Goal: Communication & Community: Answer question/provide support

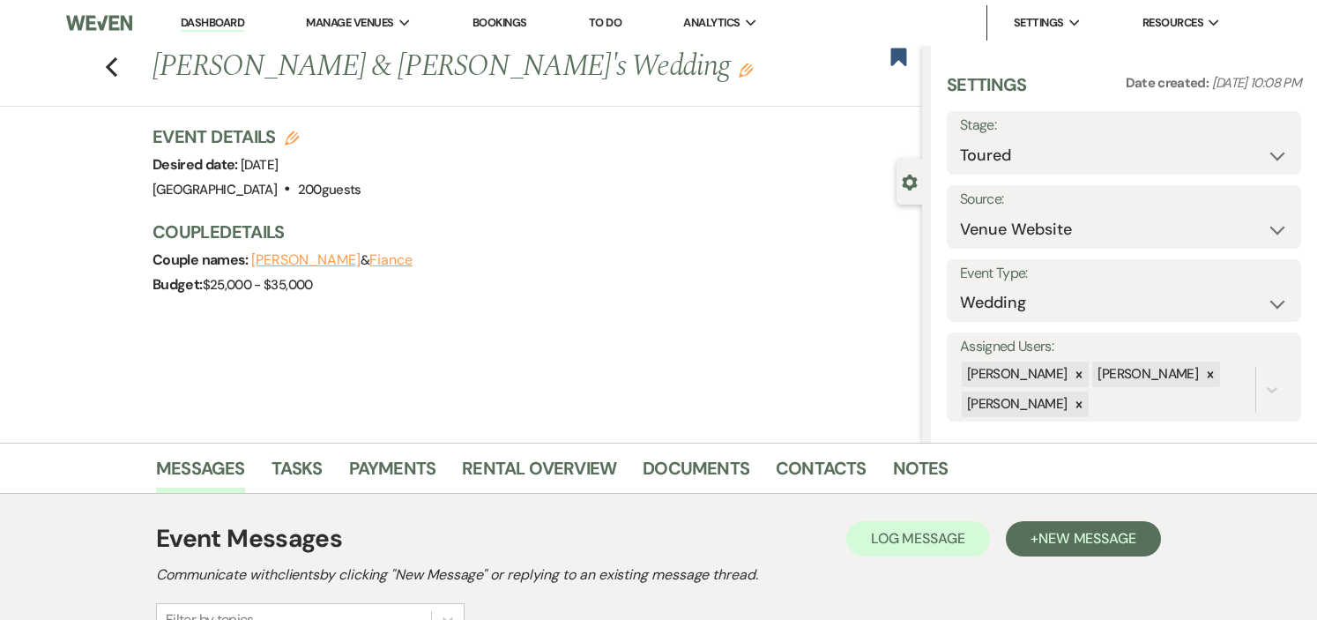
select select "5"
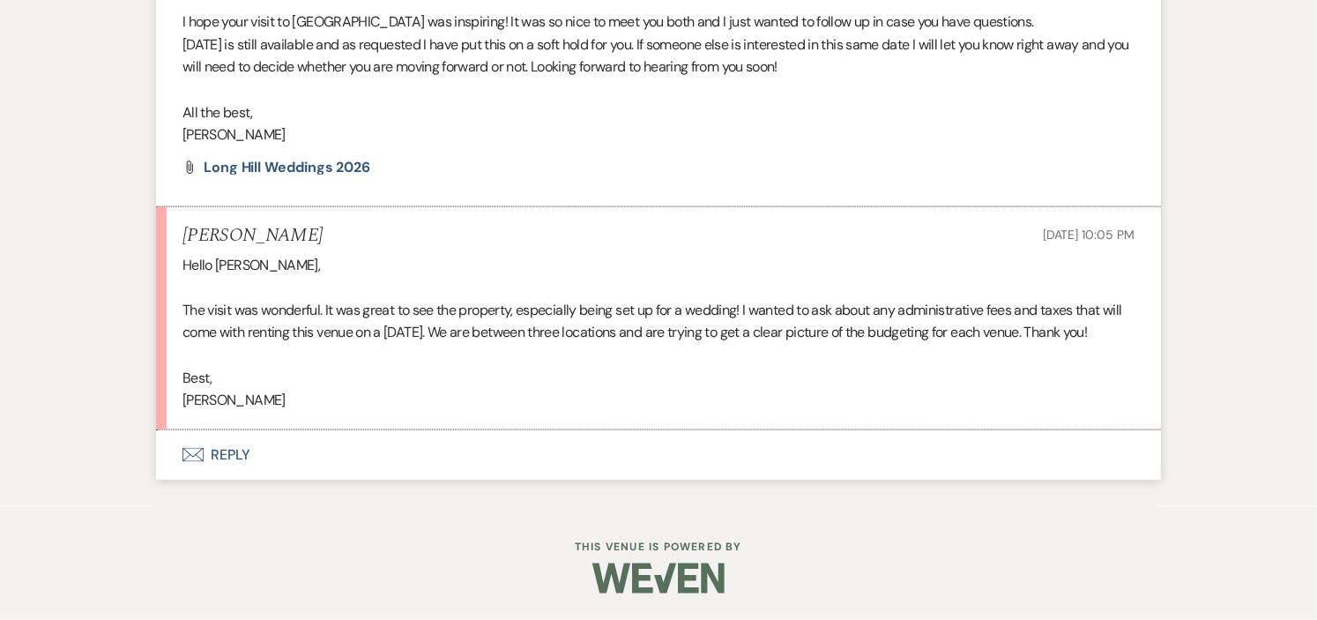
click at [238, 452] on button "Envelope Reply" at bounding box center [658, 454] width 1005 height 49
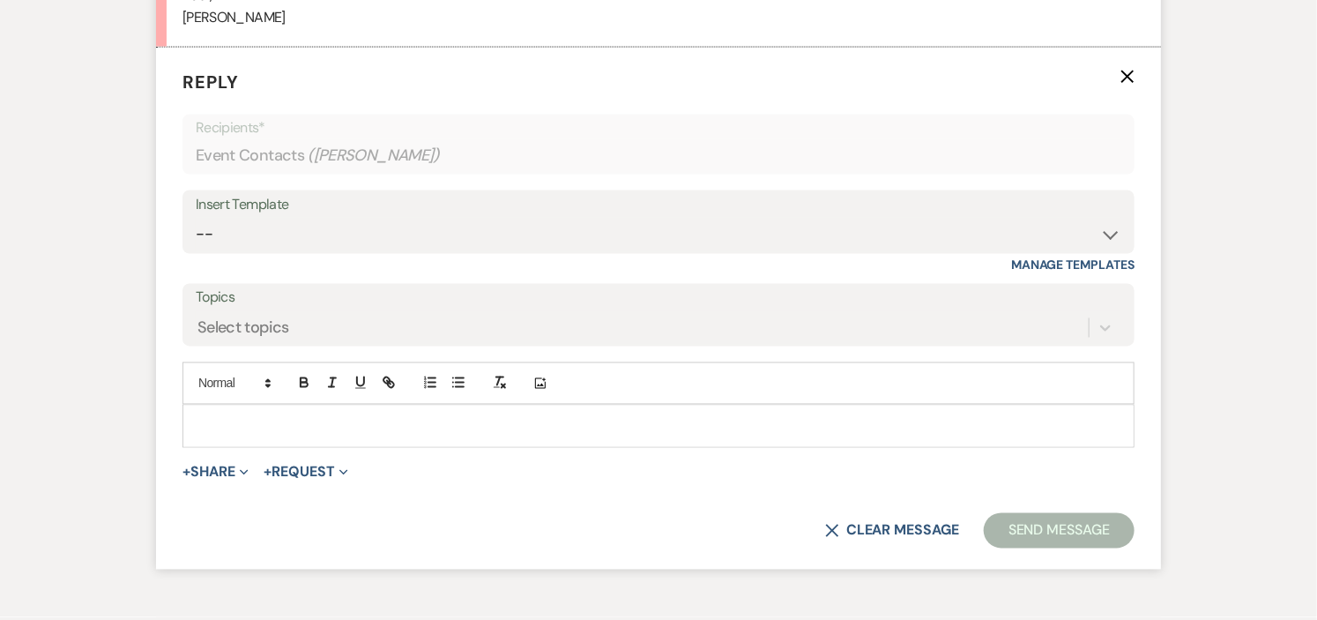
scroll to position [4210, 0]
click at [409, 432] on p at bounding box center [659, 424] width 924 height 19
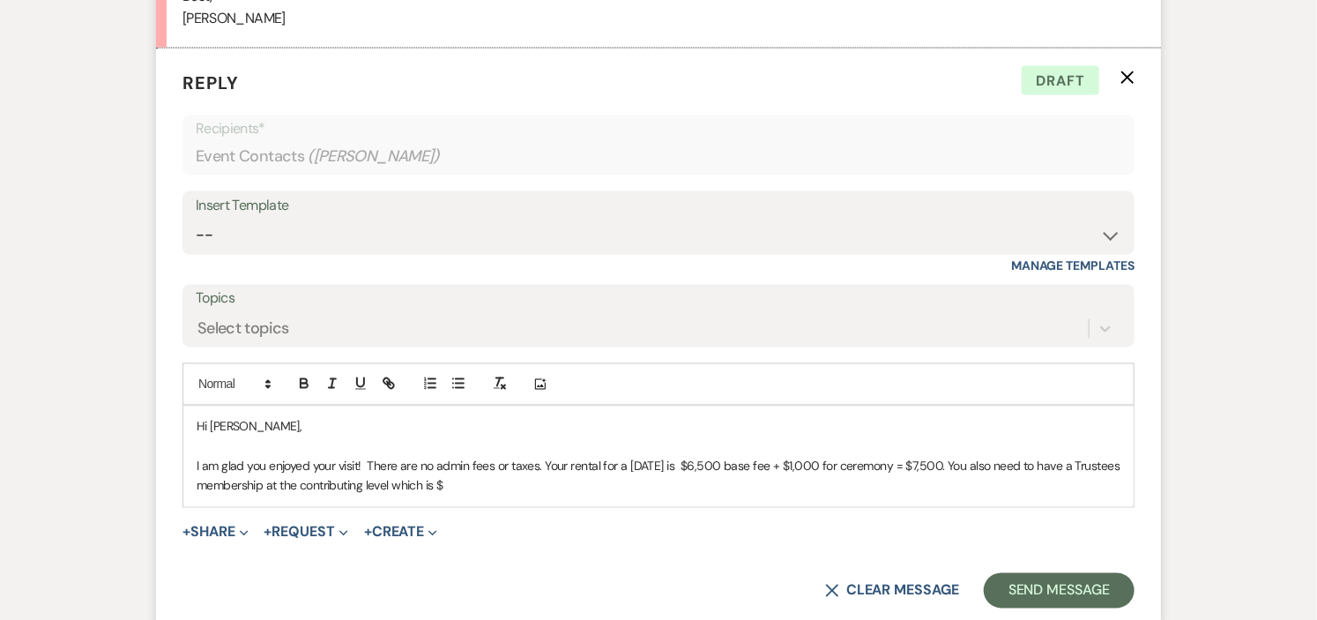
scroll to position [4381, 0]
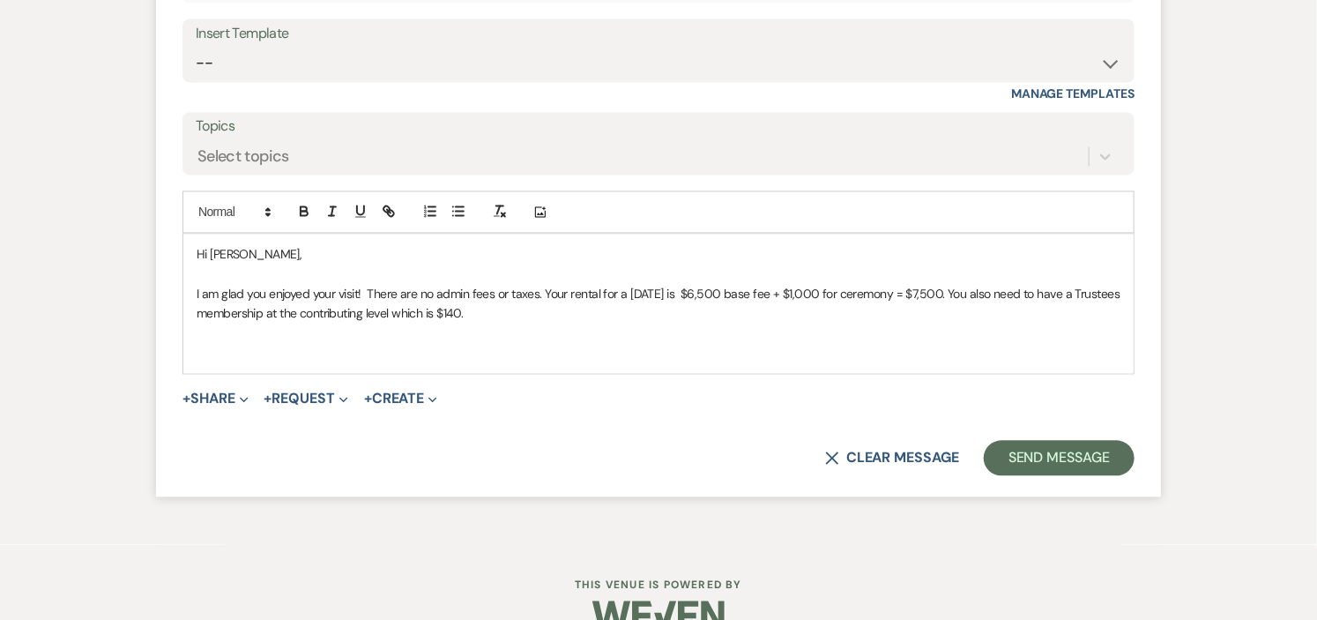
click at [512, 312] on p "I am glad you enjoyed your visit! There are no admin fees or taxes. Your rental…" at bounding box center [659, 305] width 924 height 40
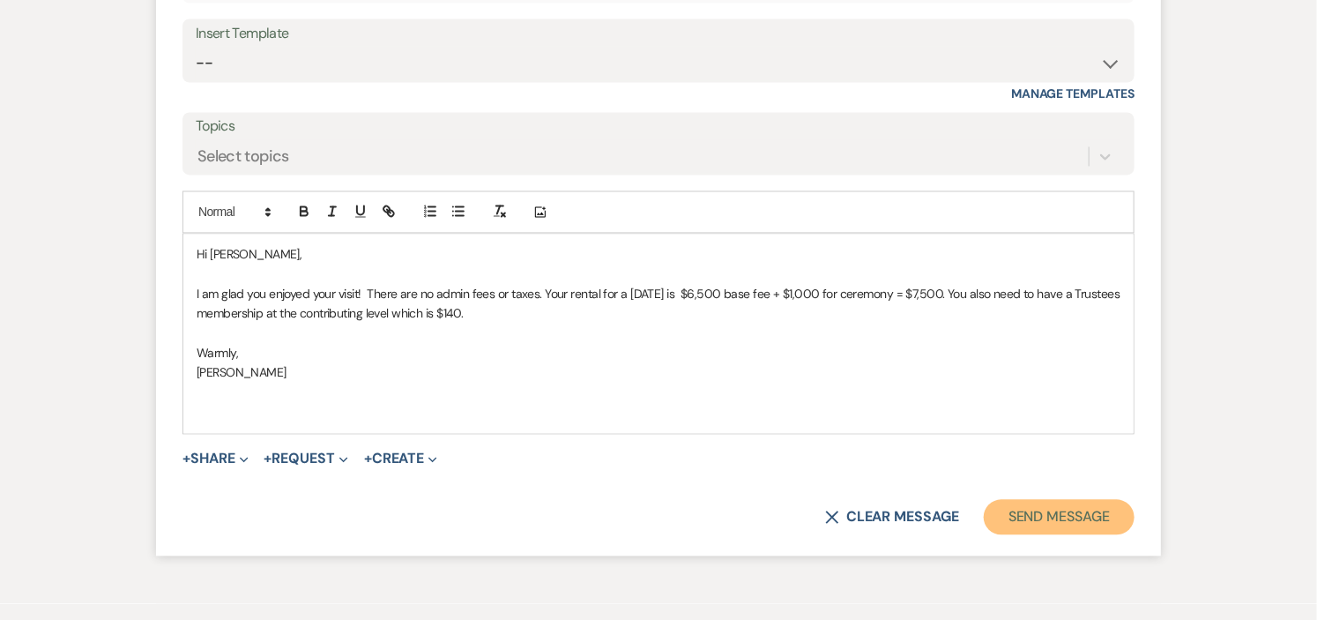
click at [1045, 516] on button "Send Message" at bounding box center [1059, 517] width 151 height 35
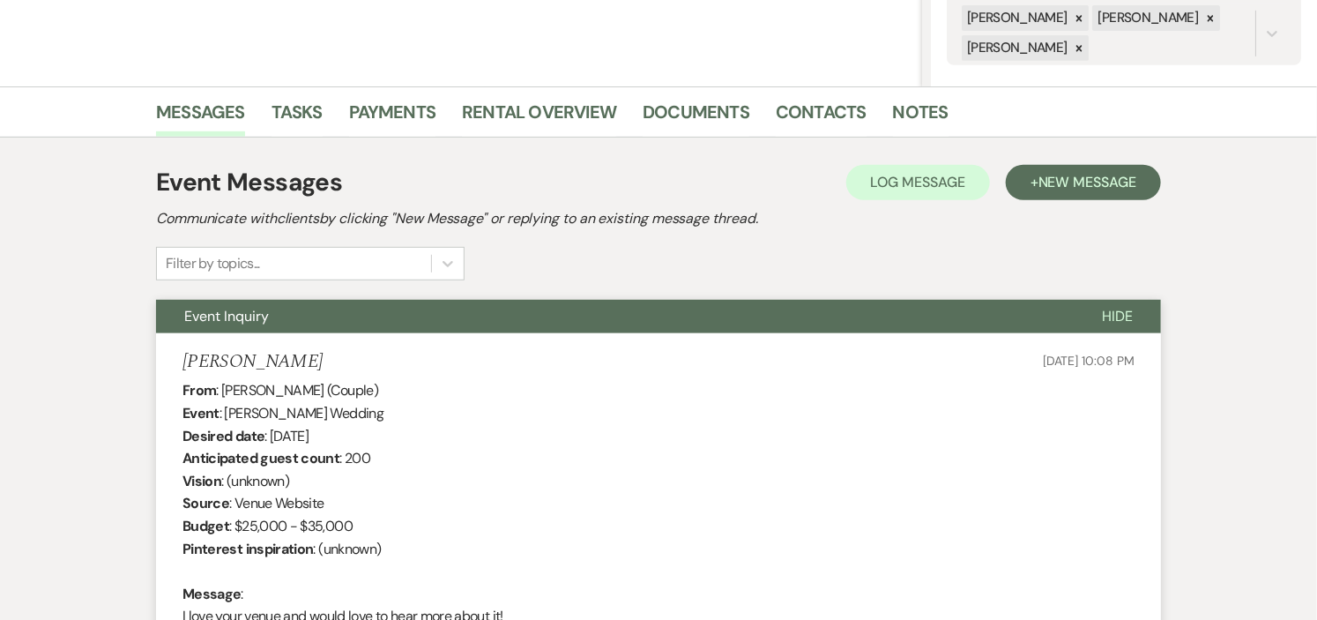
scroll to position [0, 0]
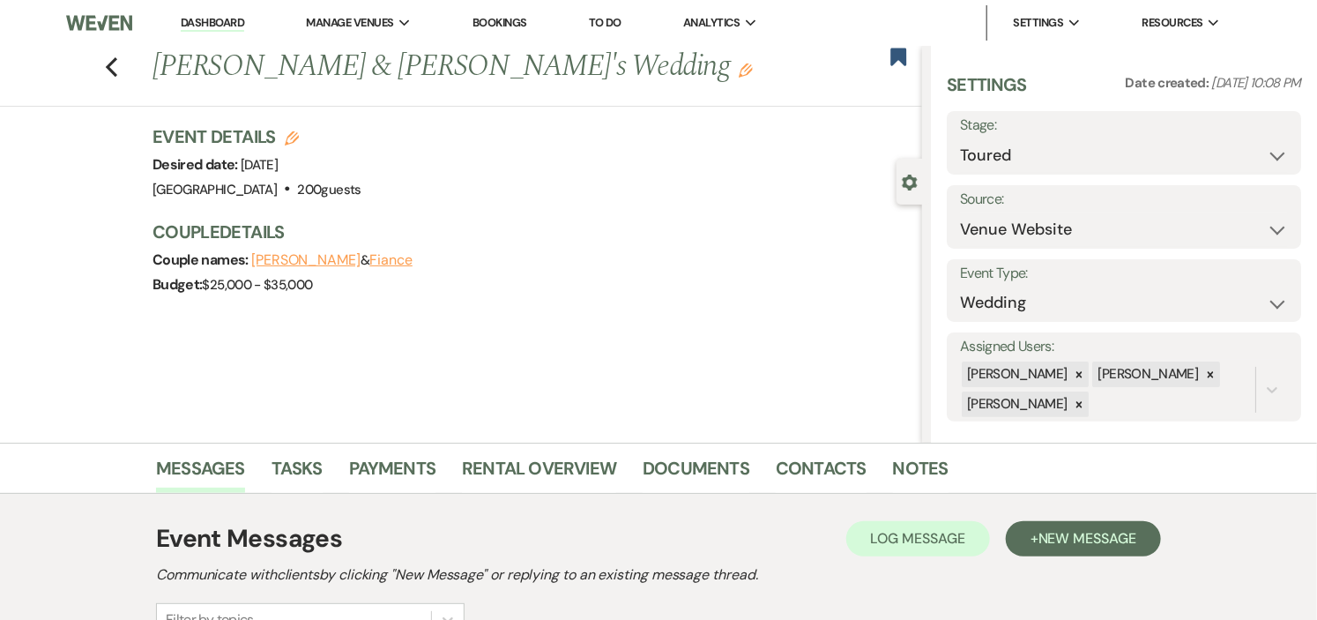
click at [192, 21] on link "Dashboard" at bounding box center [212, 23] width 63 height 17
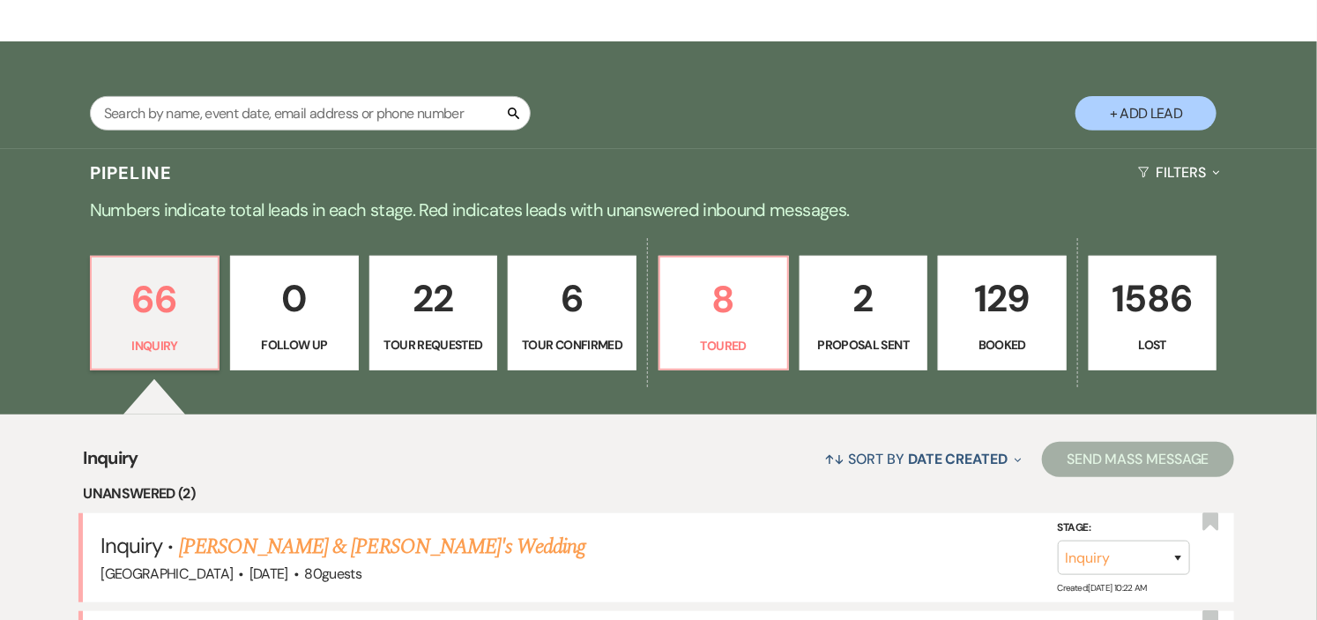
scroll to position [391, 0]
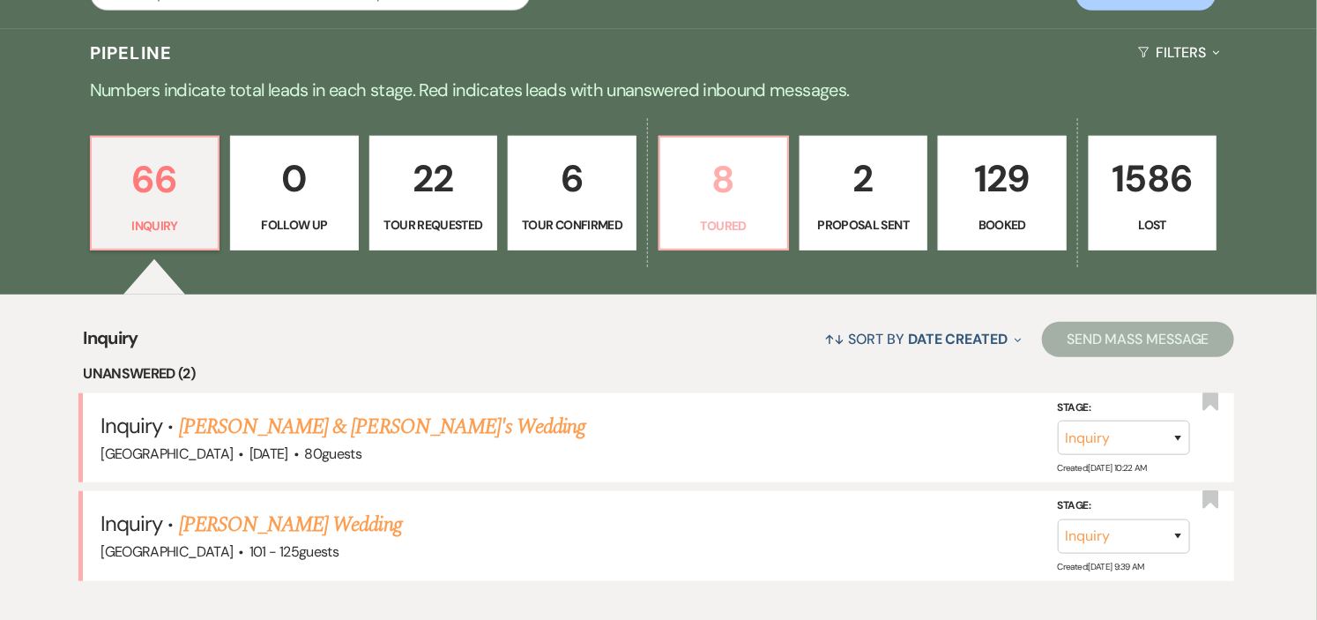
click at [741, 223] on p "Toured" at bounding box center [724, 225] width 106 height 19
select select "5"
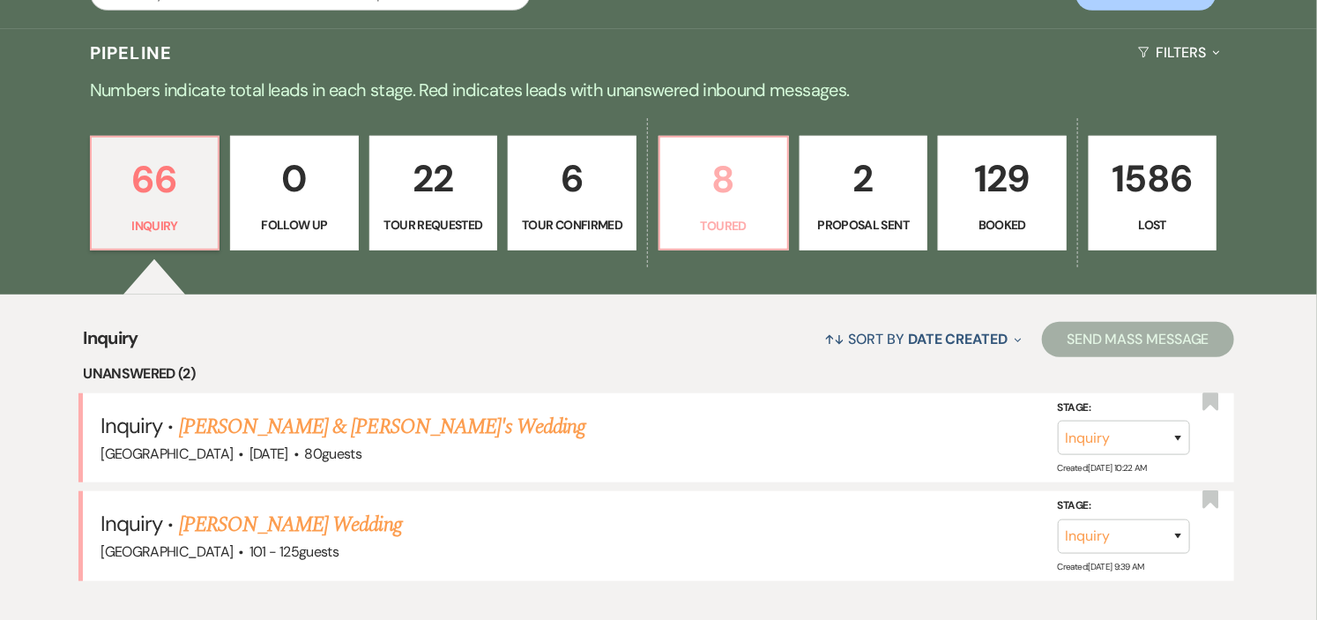
select select "5"
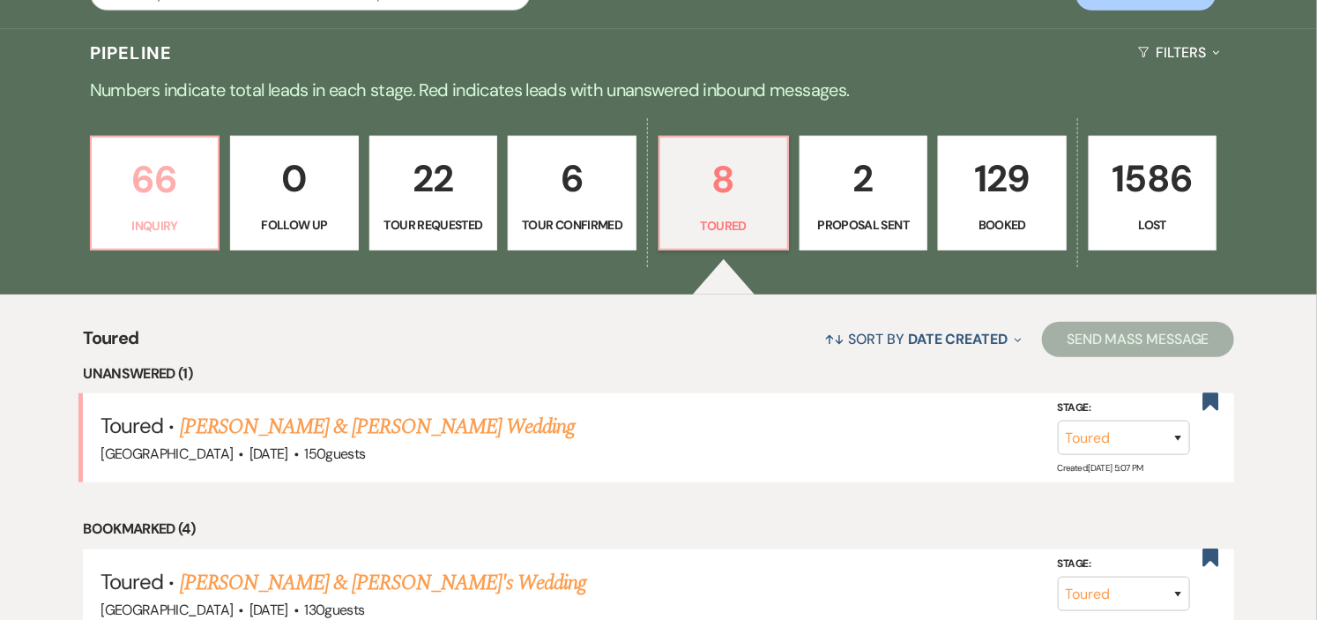
click at [145, 216] on p "Inquiry" at bounding box center [155, 225] width 106 height 19
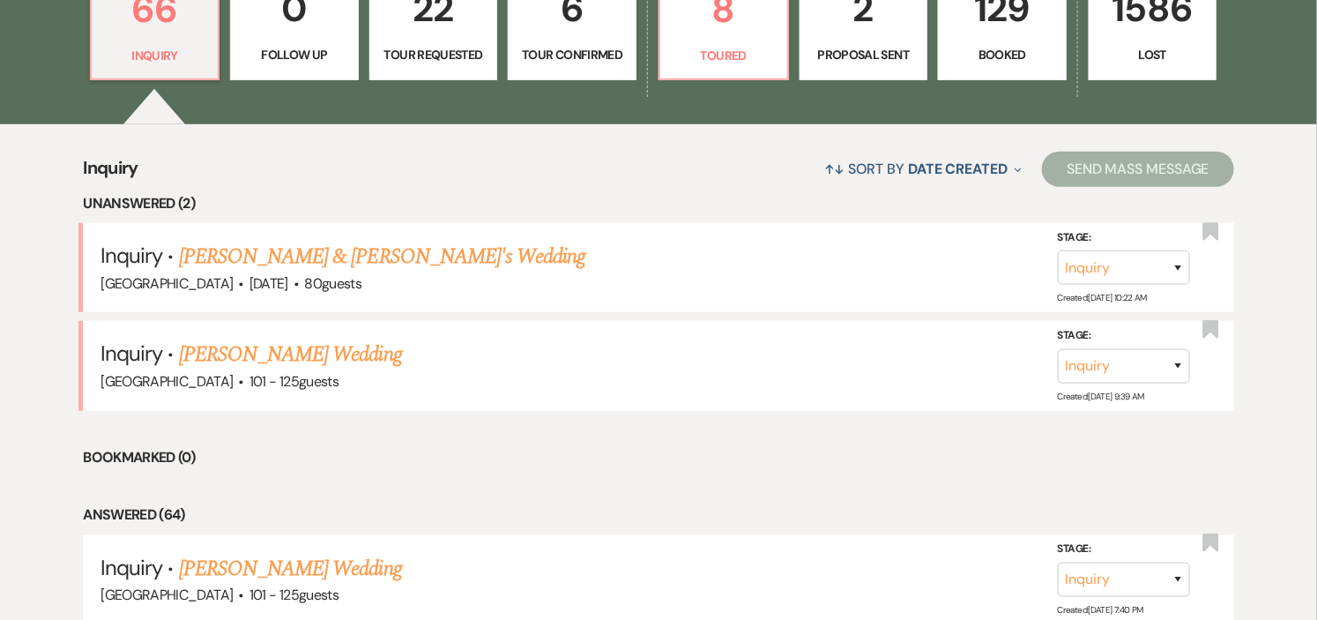
scroll to position [587, 0]
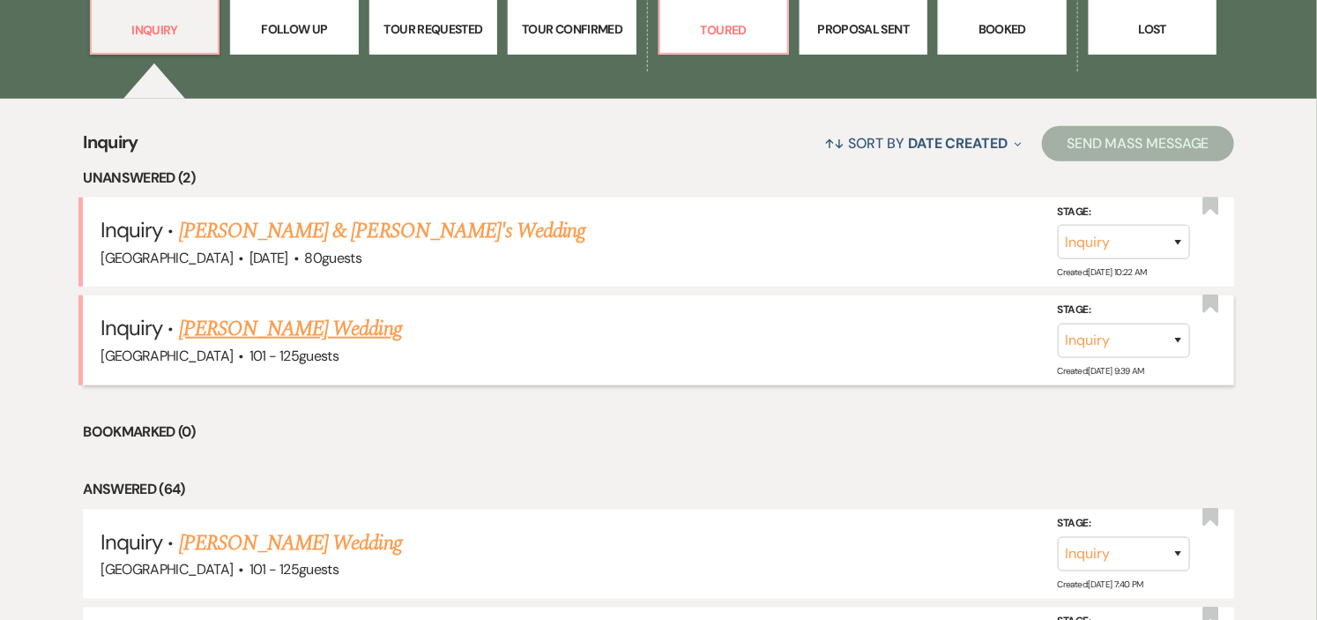
click at [315, 324] on link "[PERSON_NAME] Wedding" at bounding box center [290, 329] width 223 height 32
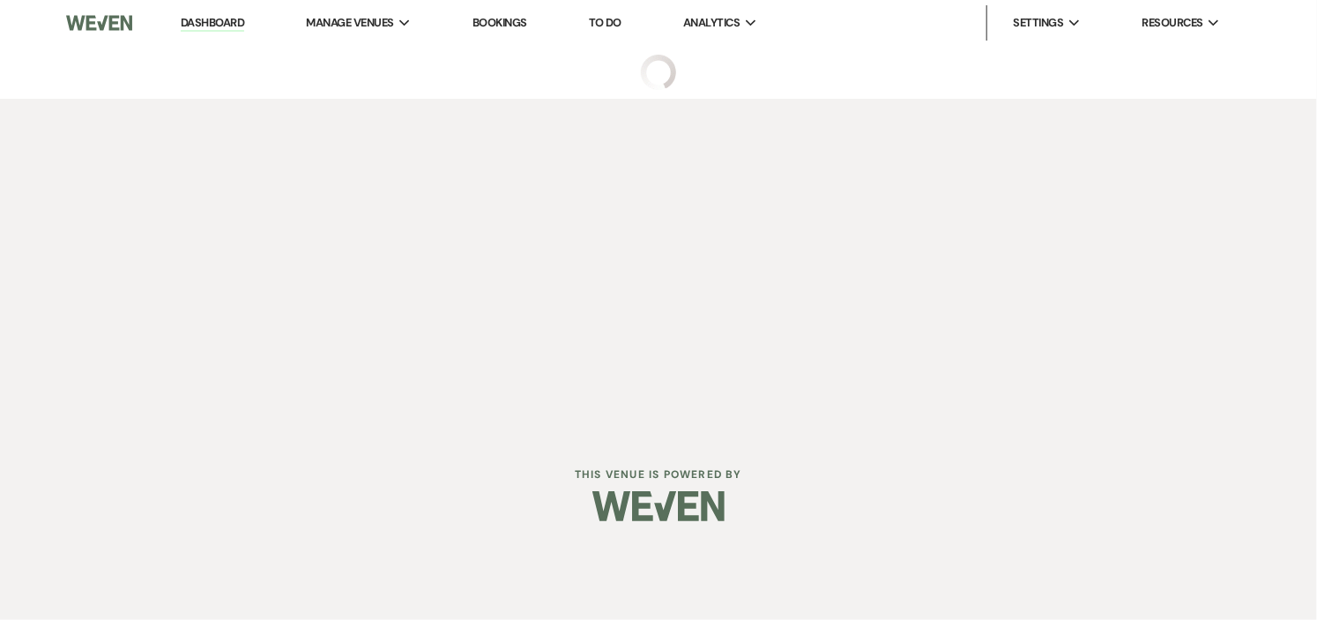
select select "4"
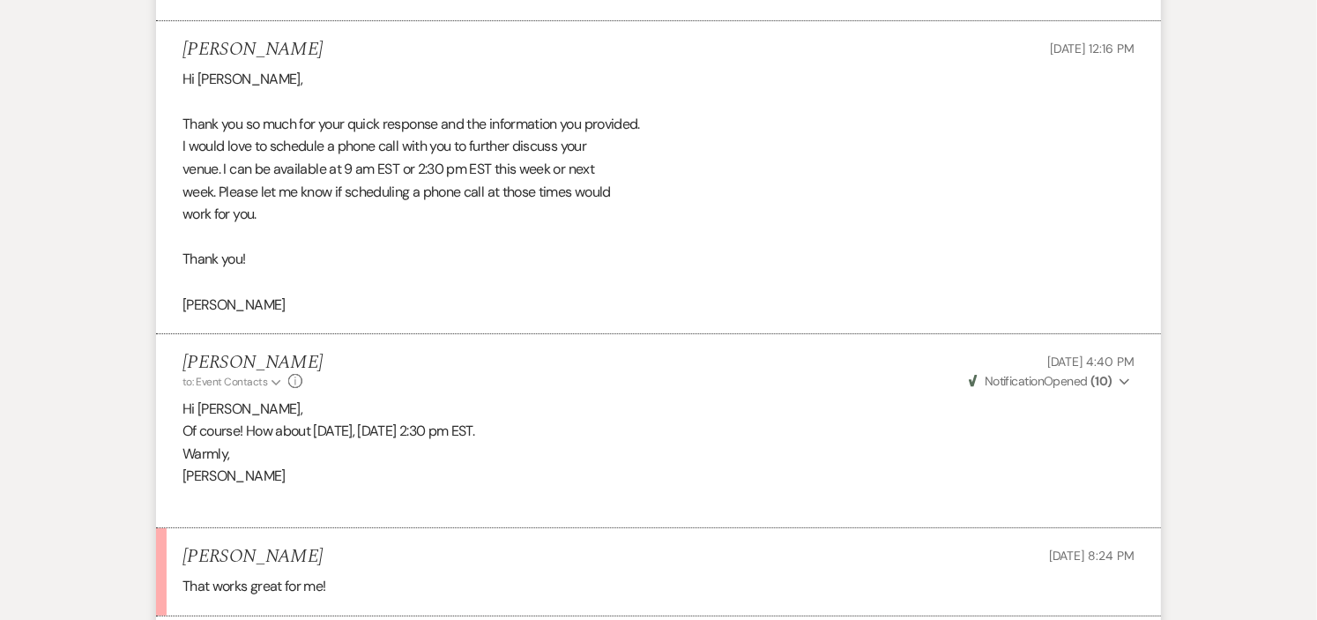
scroll to position [2894, 0]
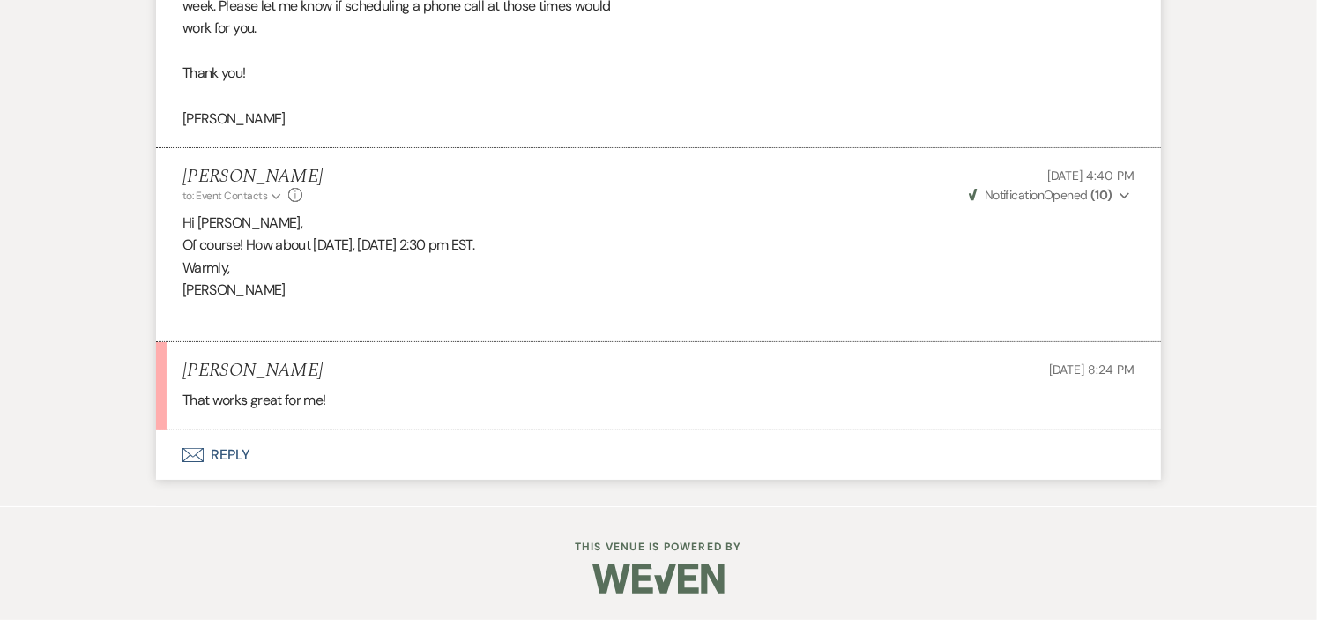
click at [219, 457] on button "Envelope Reply" at bounding box center [658, 454] width 1005 height 49
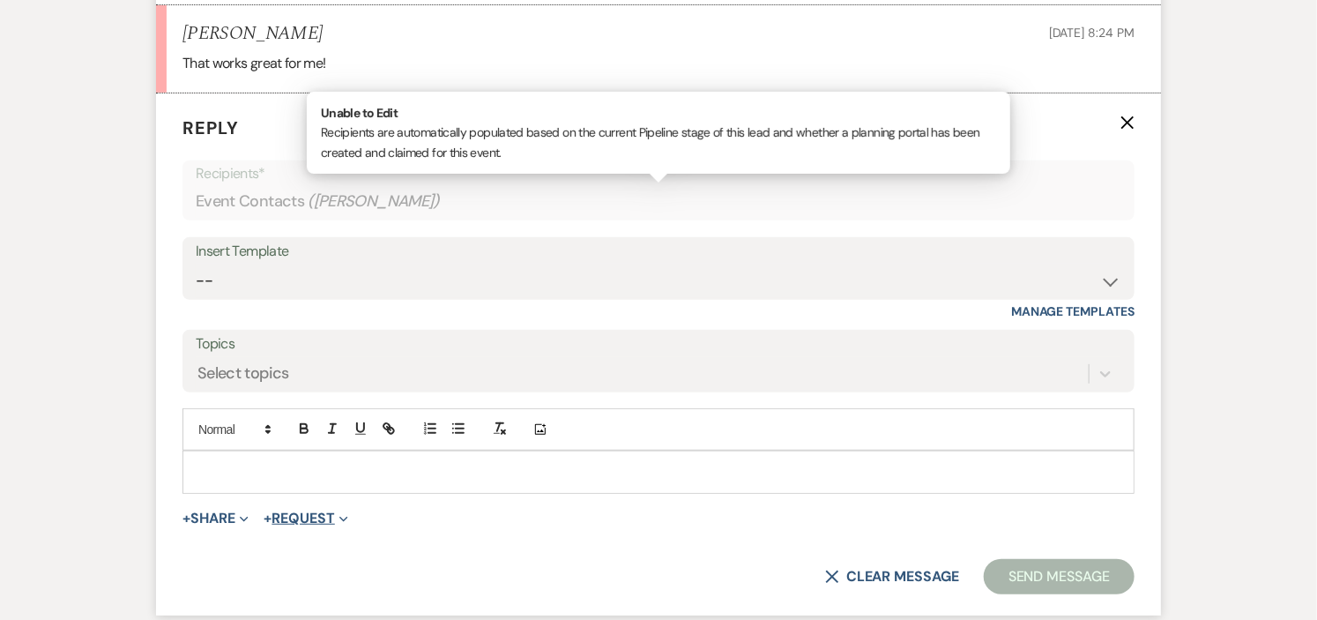
scroll to position [3276, 0]
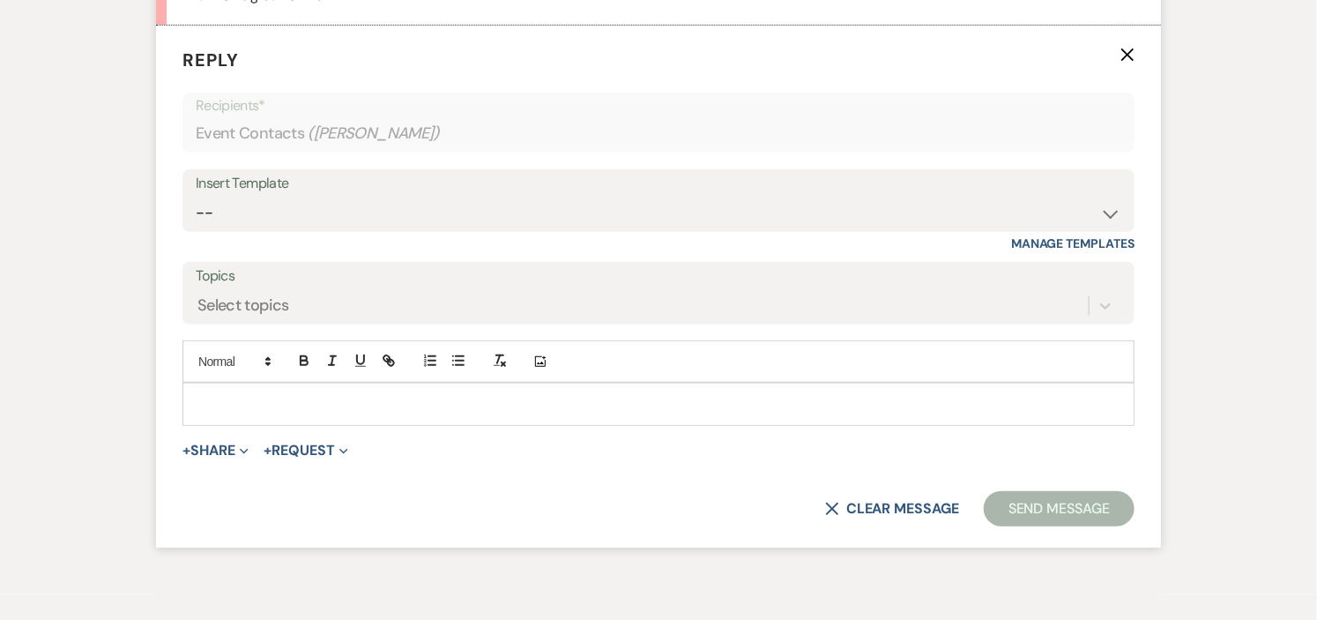
click at [452, 414] on p at bounding box center [659, 403] width 924 height 19
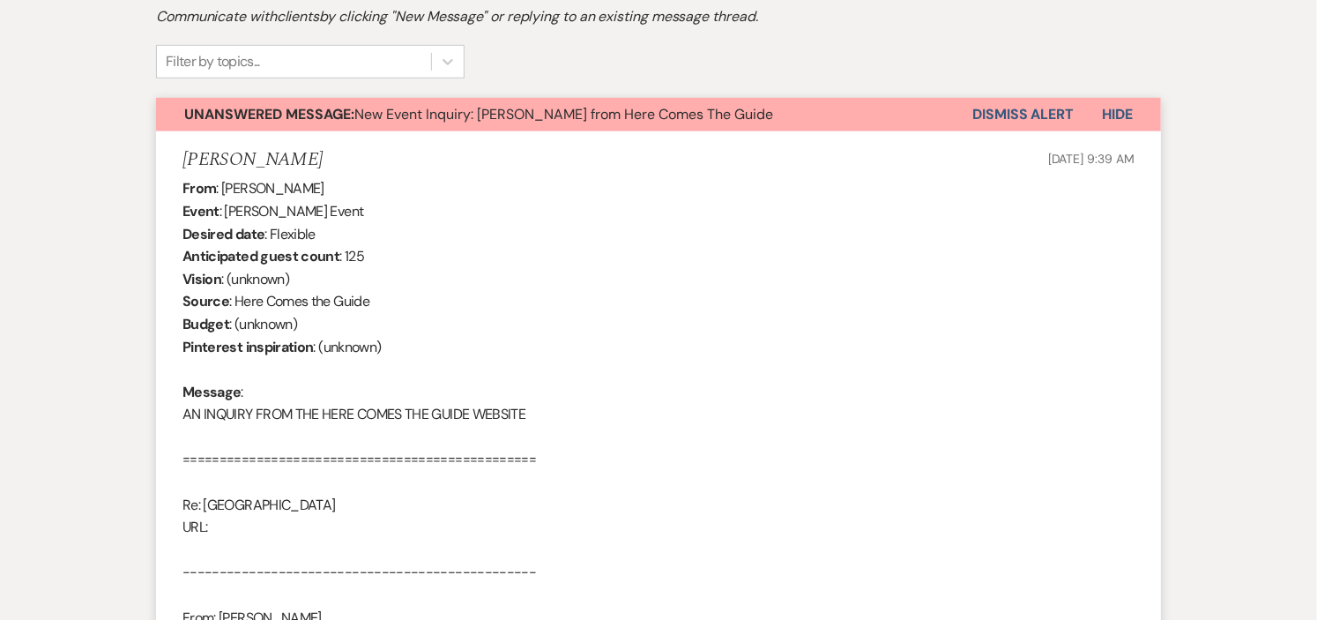
scroll to position [351, 0]
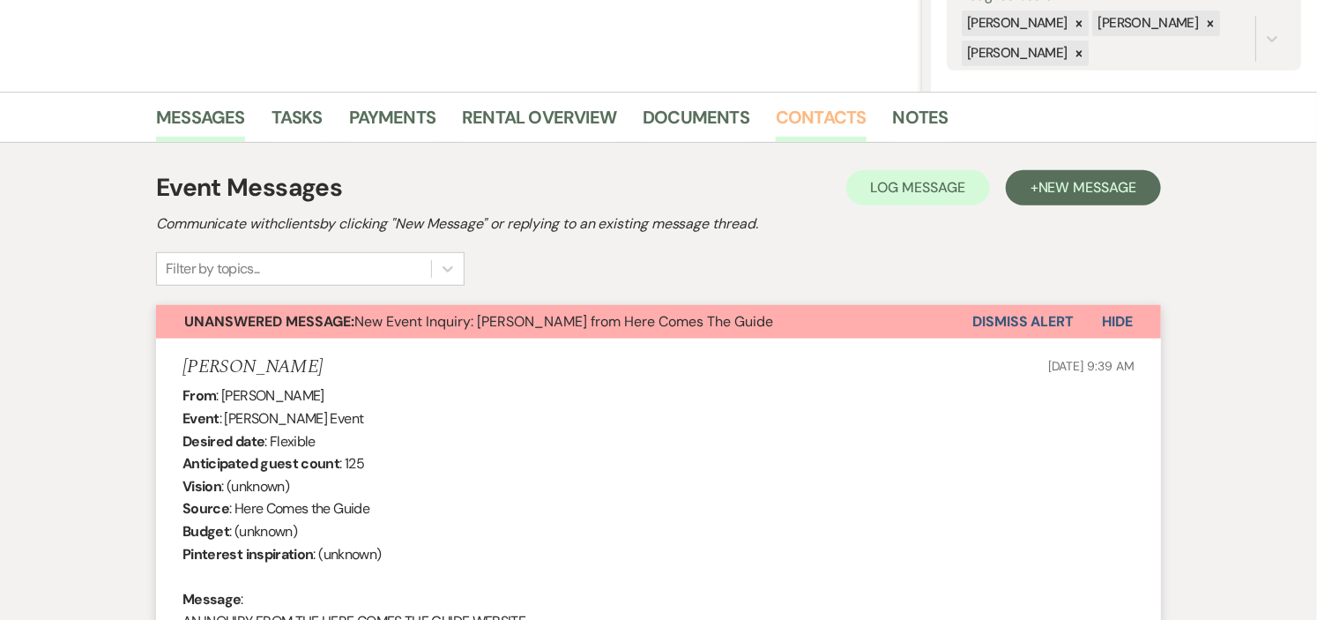
click at [800, 113] on link "Contacts" at bounding box center [821, 122] width 91 height 39
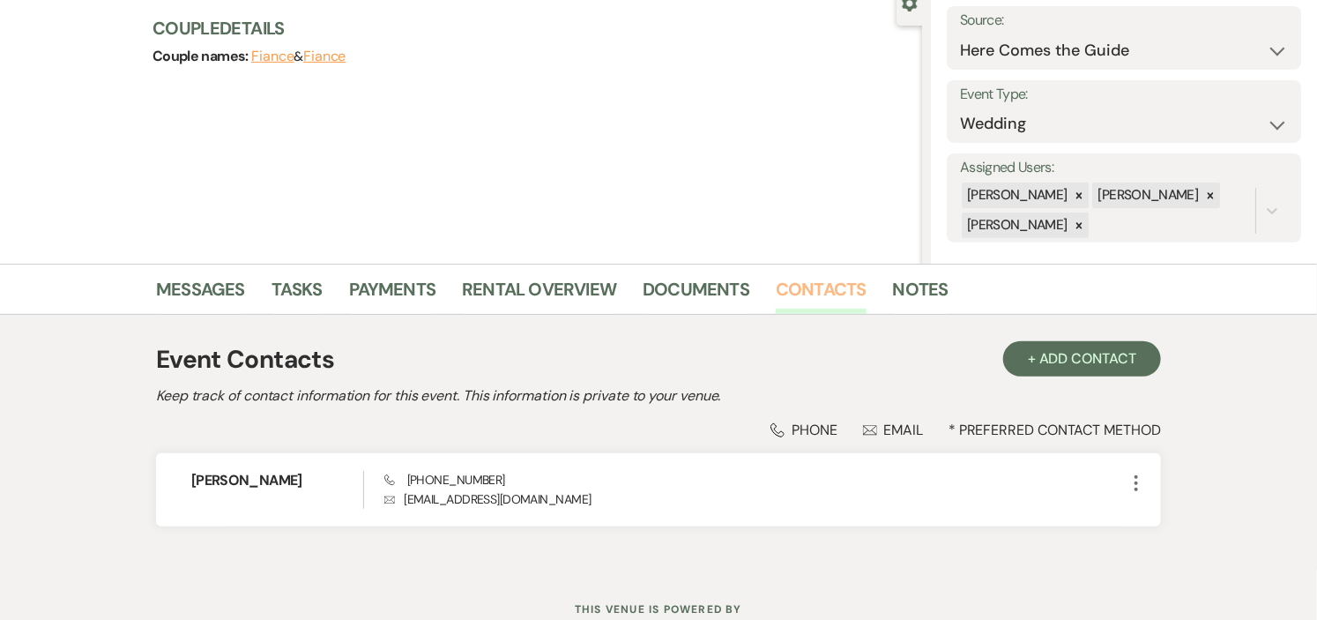
scroll to position [196, 0]
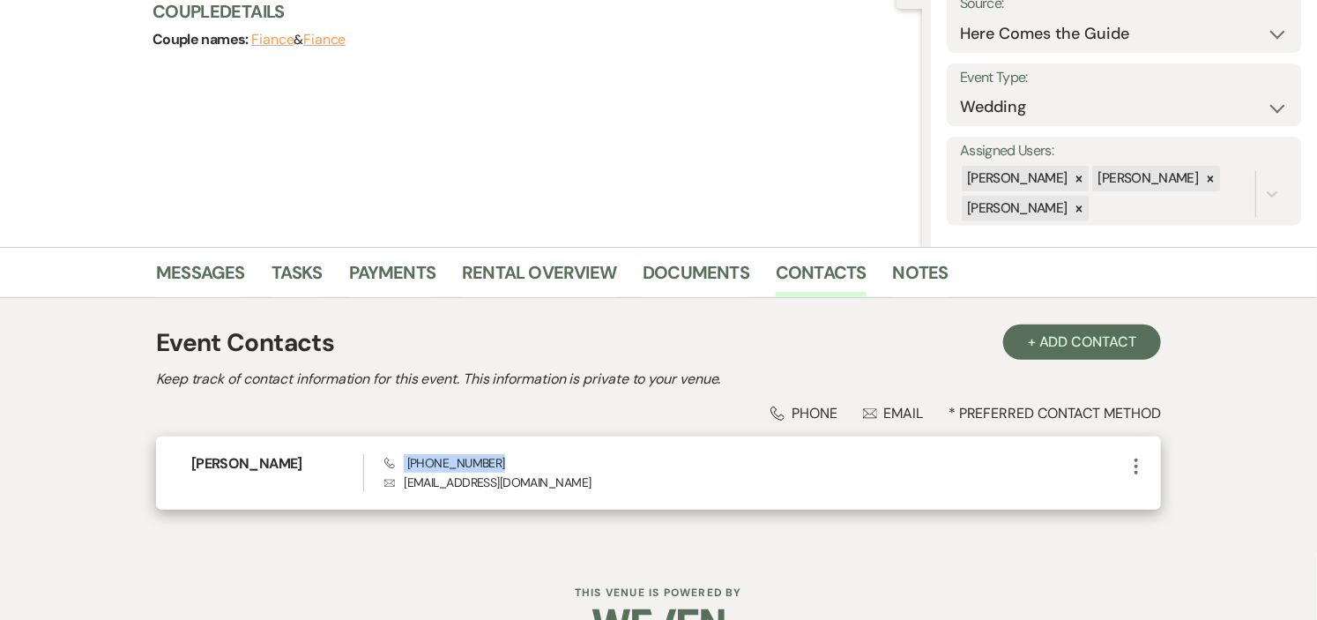
drag, startPoint x: 499, startPoint y: 451, endPoint x: 400, endPoint y: 468, distance: 100.3
click at [400, 468] on div "[PERSON_NAME] Phone [PHONE_NUMBER] Envelope [EMAIL_ADDRESS][DOMAIN_NAME] More" at bounding box center [658, 472] width 1005 height 73
copy span "[PHONE_NUMBER]"
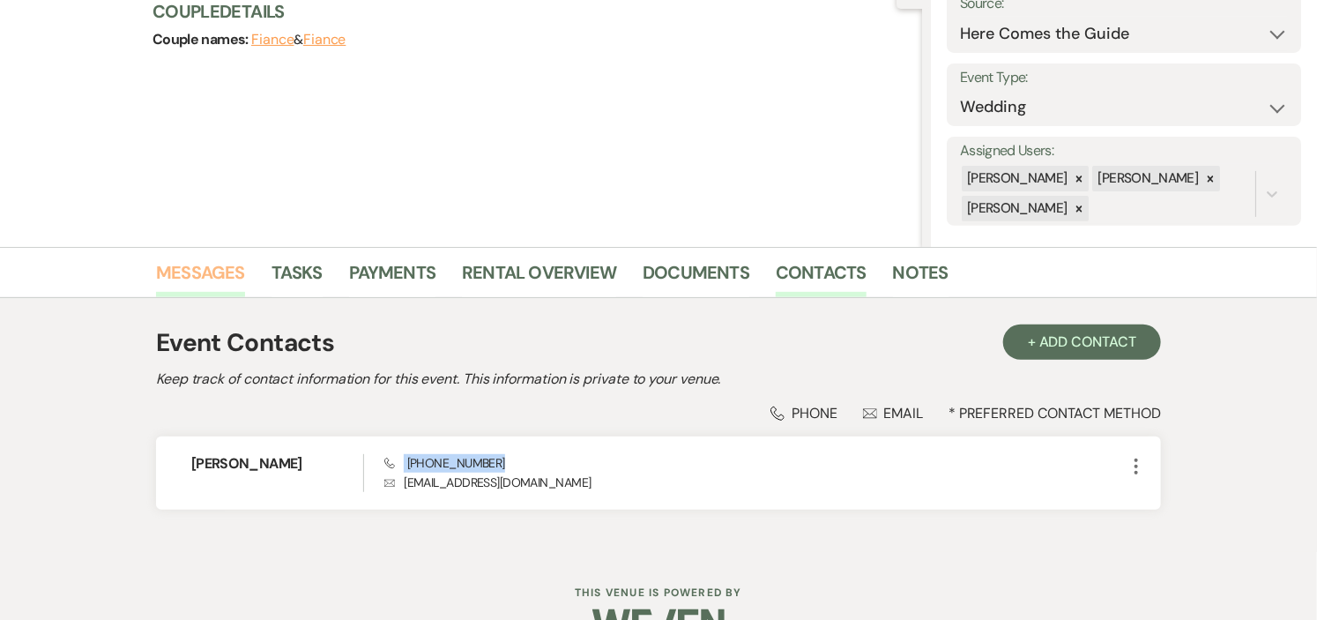
click at [175, 272] on link "Messages" at bounding box center [200, 277] width 89 height 39
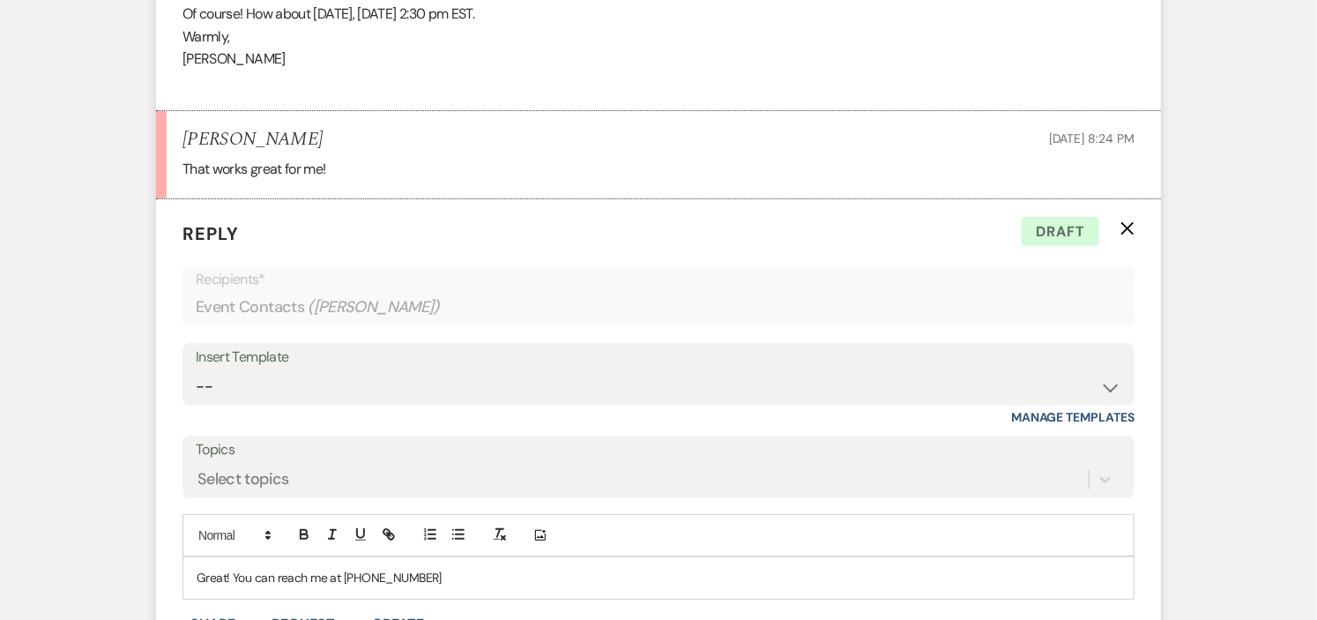
scroll to position [3275, 0]
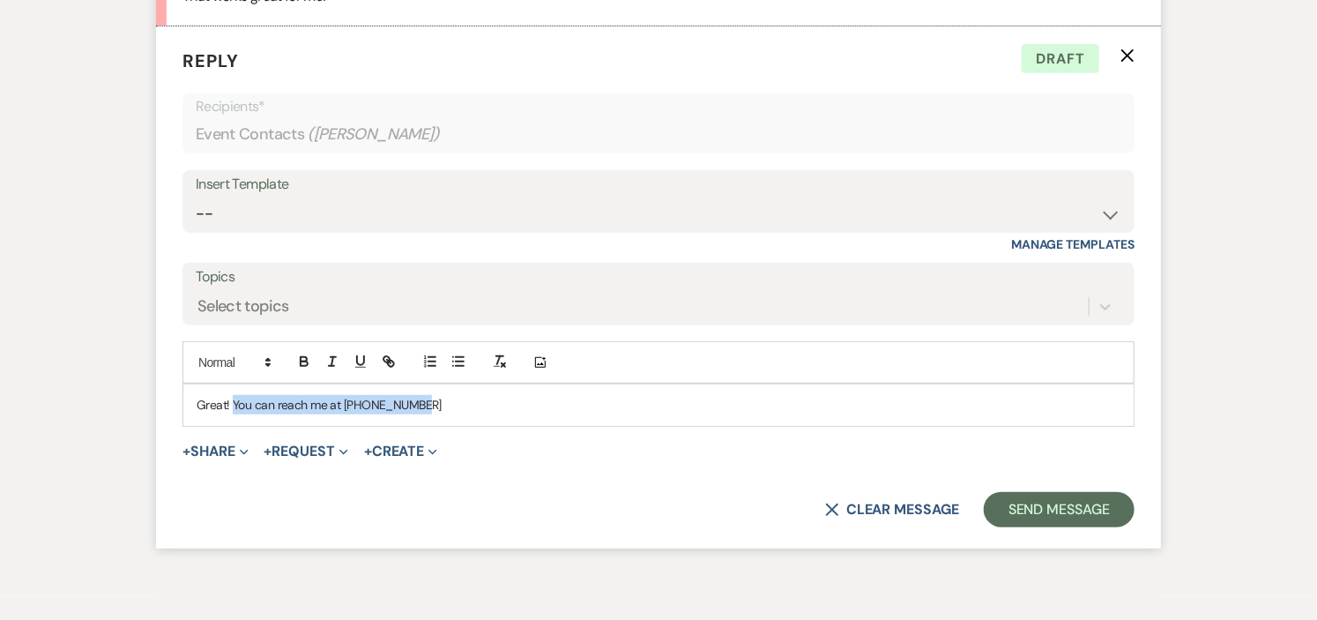
drag, startPoint x: 429, startPoint y: 436, endPoint x: 233, endPoint y: 437, distance: 196.6
click at [233, 414] on p "Great! You can reach me at [PHONE_NUMBER]" at bounding box center [659, 404] width 924 height 19
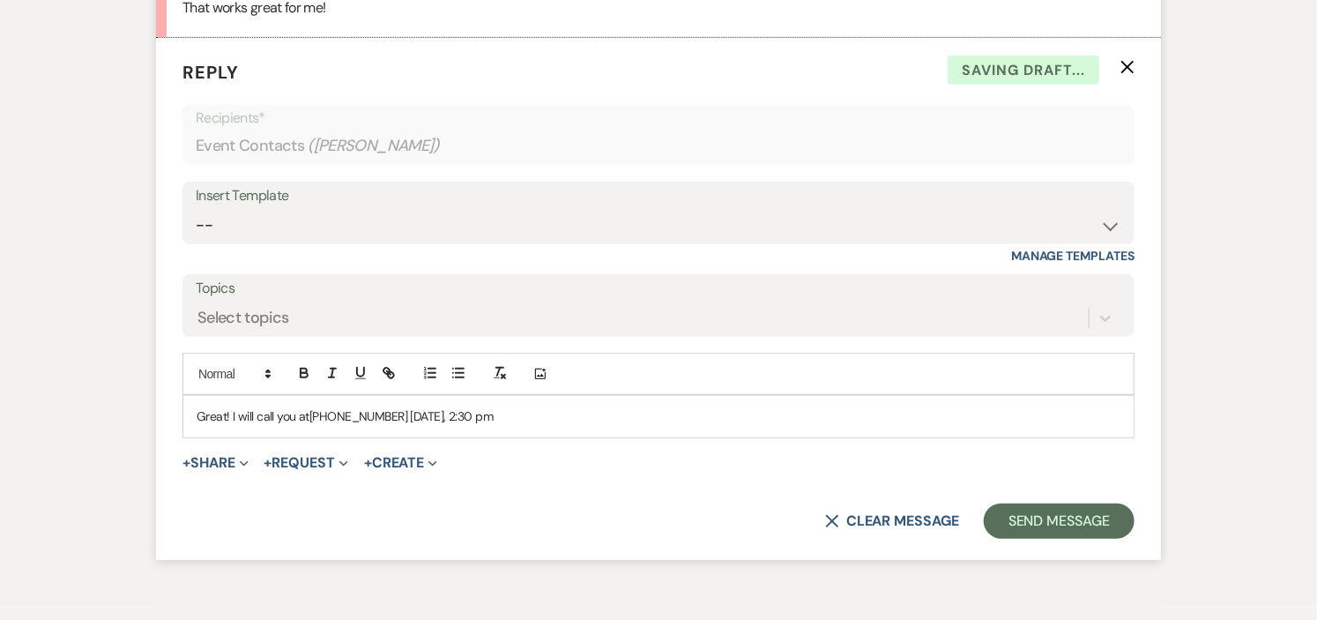
scroll to position [3373, 0]
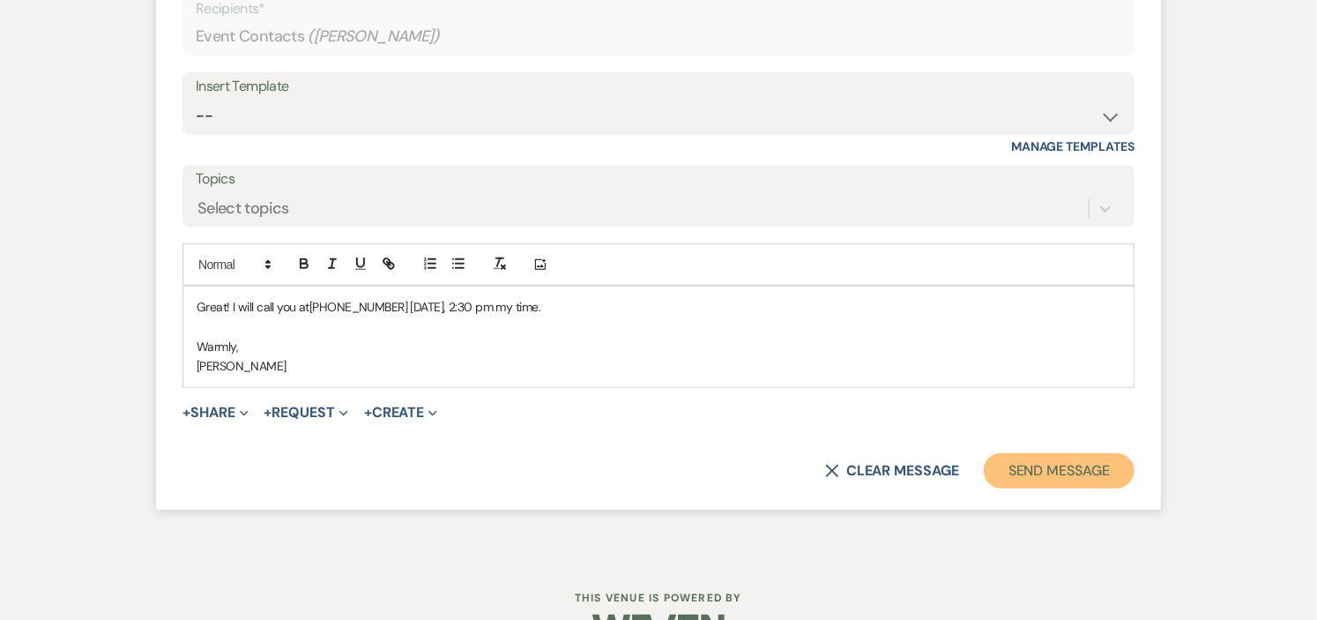
click at [1047, 488] on button "Send Message" at bounding box center [1059, 470] width 151 height 35
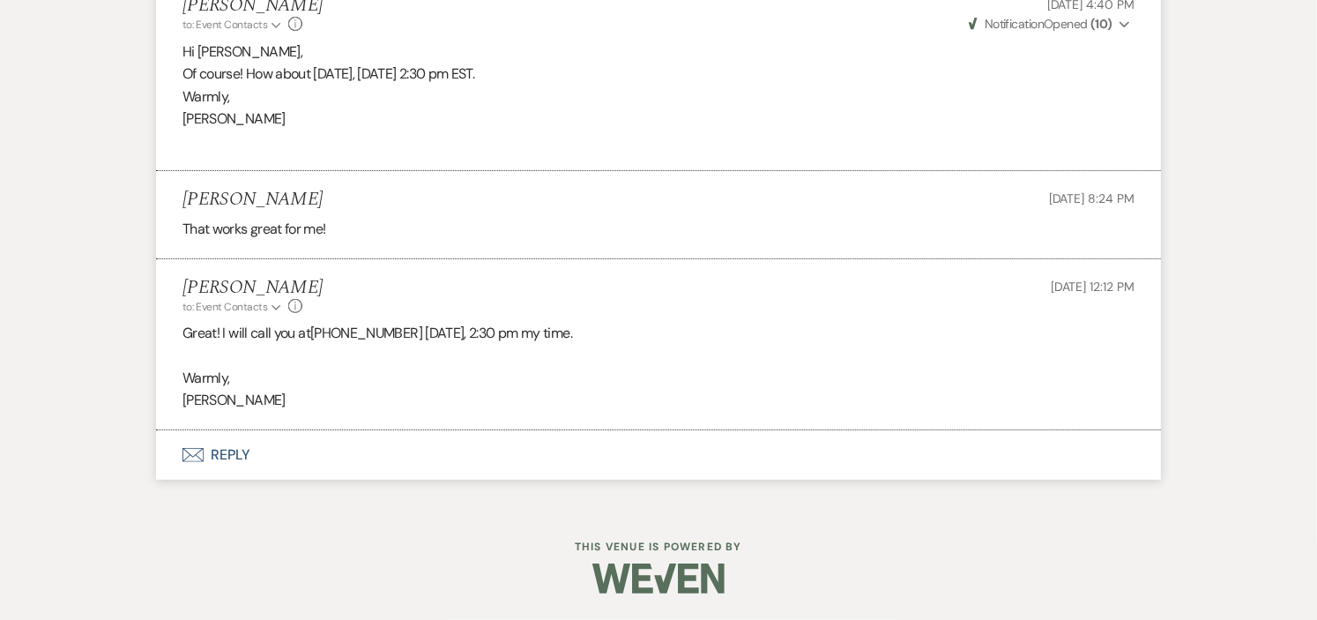
scroll to position [0, 0]
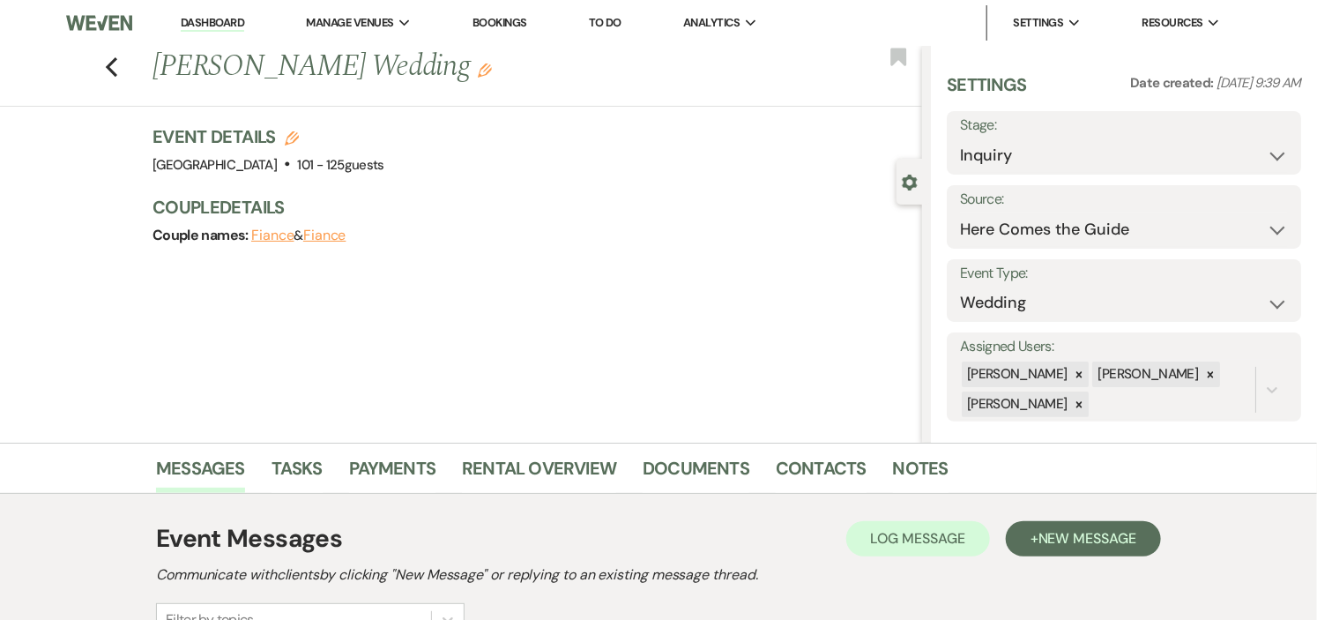
click at [221, 24] on link "Dashboard" at bounding box center [212, 23] width 63 height 17
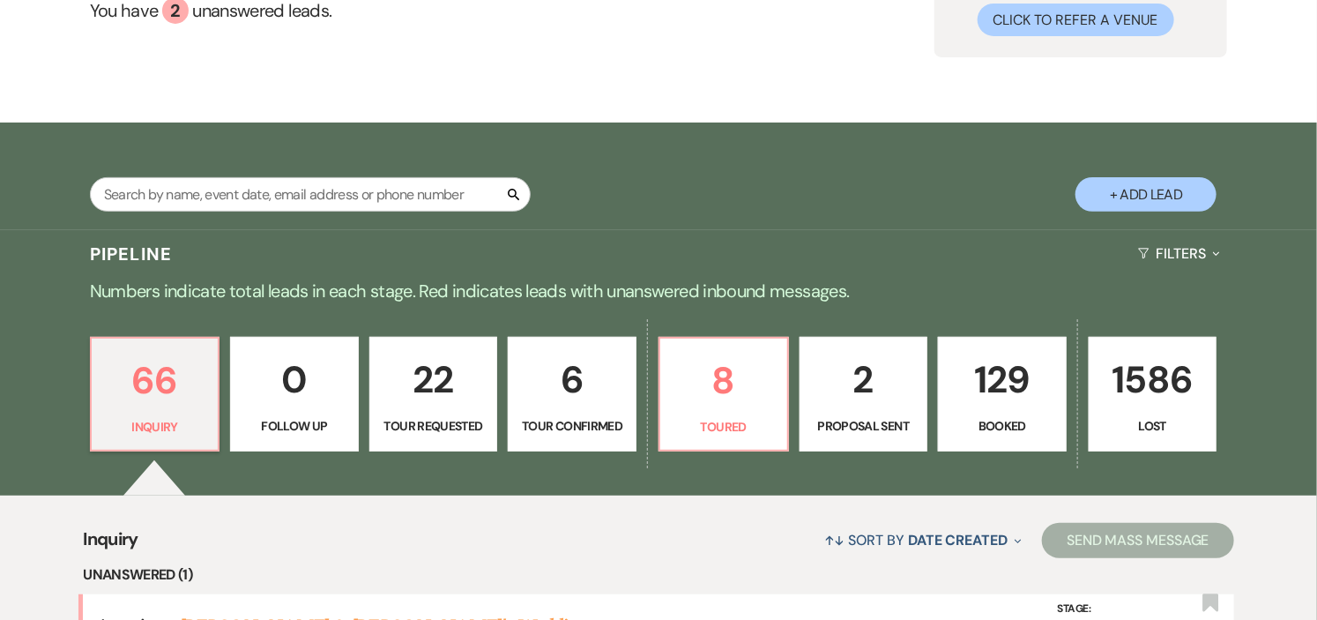
scroll to position [391, 0]
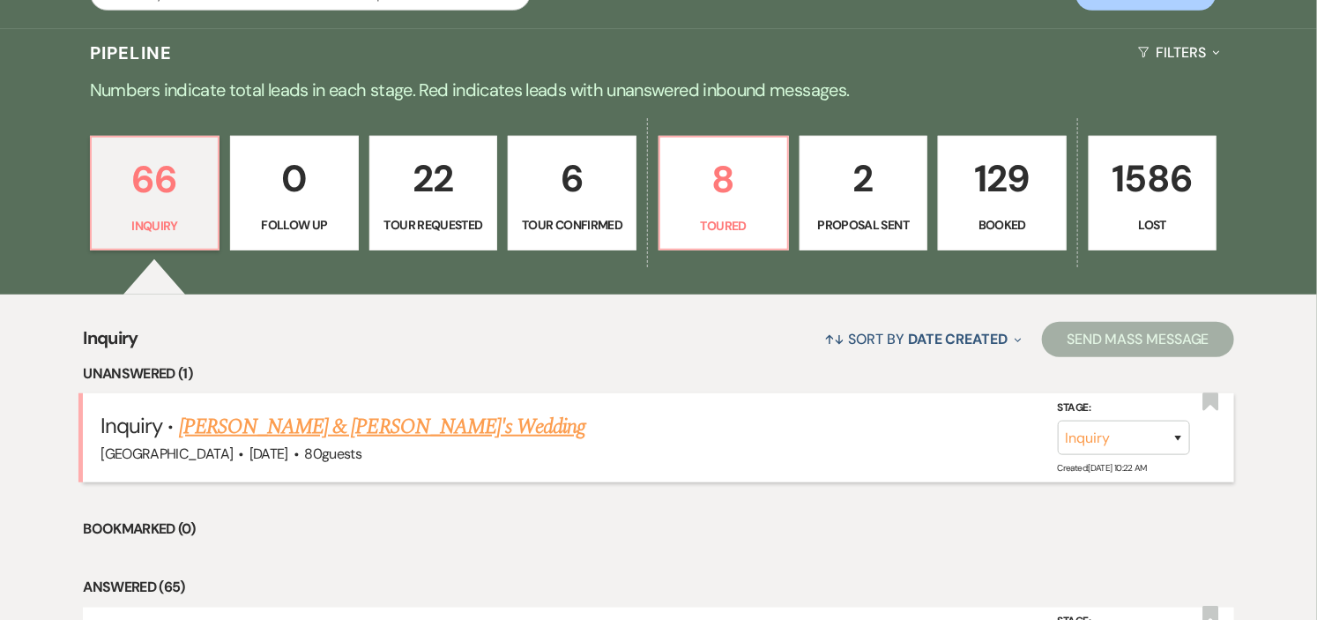
click at [349, 421] on link "[PERSON_NAME] & [PERSON_NAME]'s Wedding" at bounding box center [382, 427] width 407 height 32
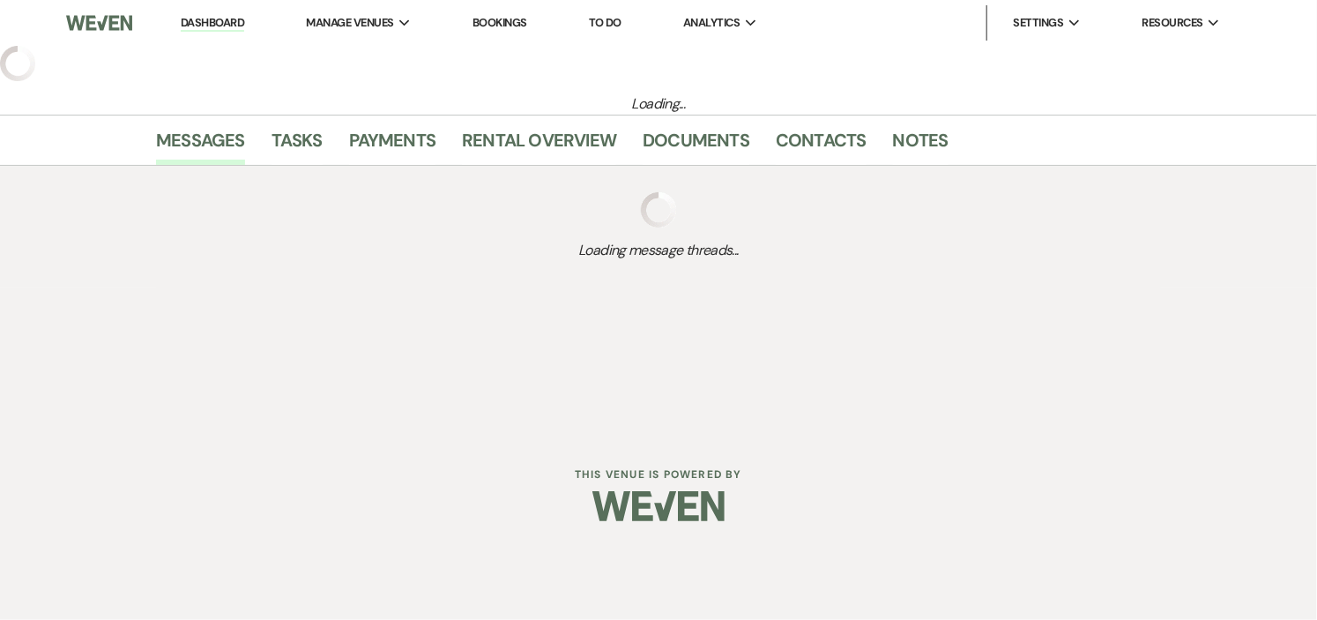
select select "5"
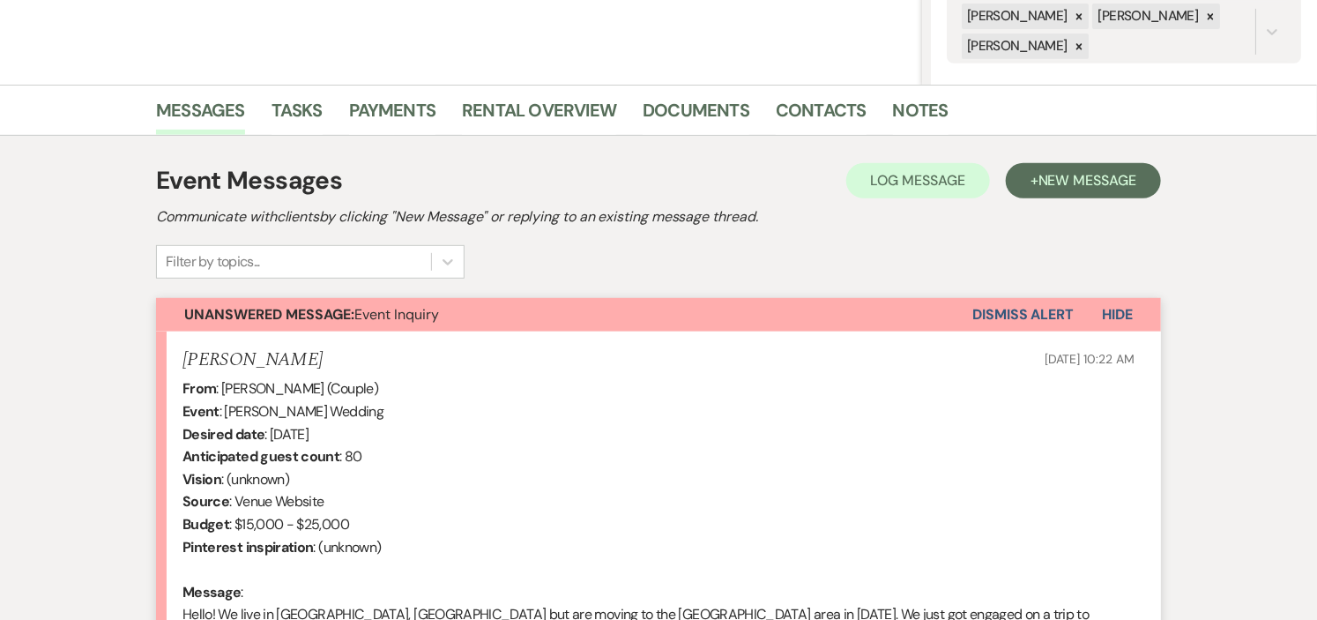
scroll to position [587, 0]
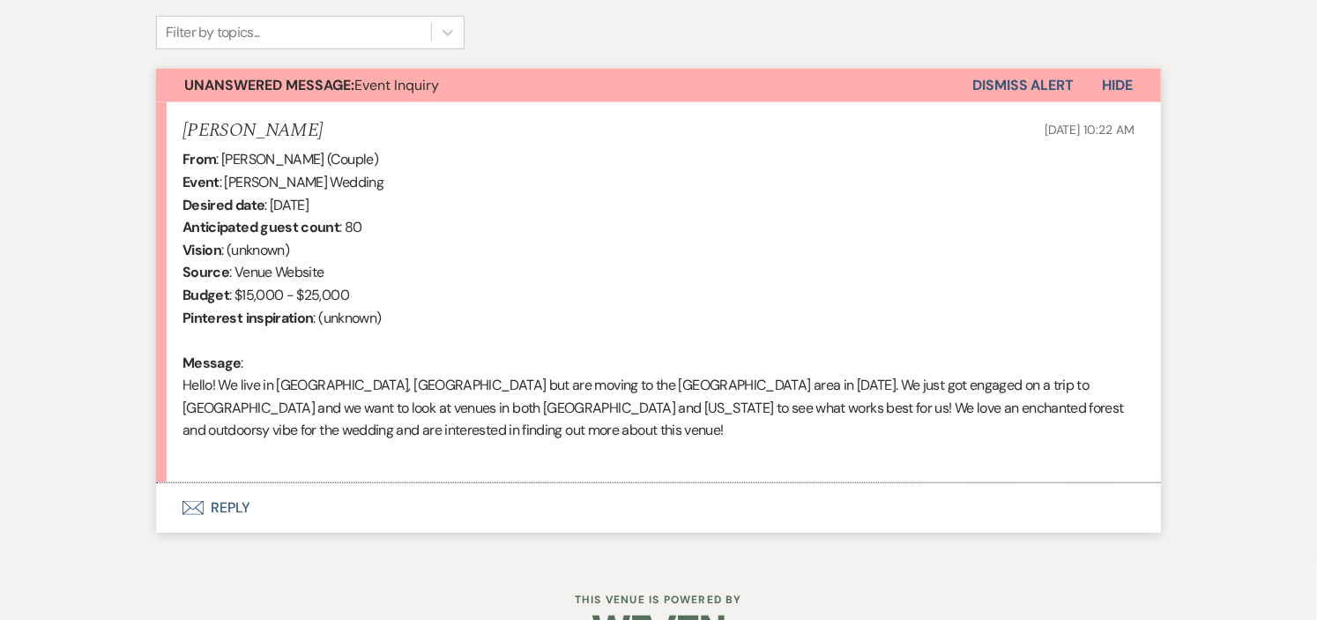
click at [232, 504] on button "Envelope Reply" at bounding box center [658, 507] width 1005 height 49
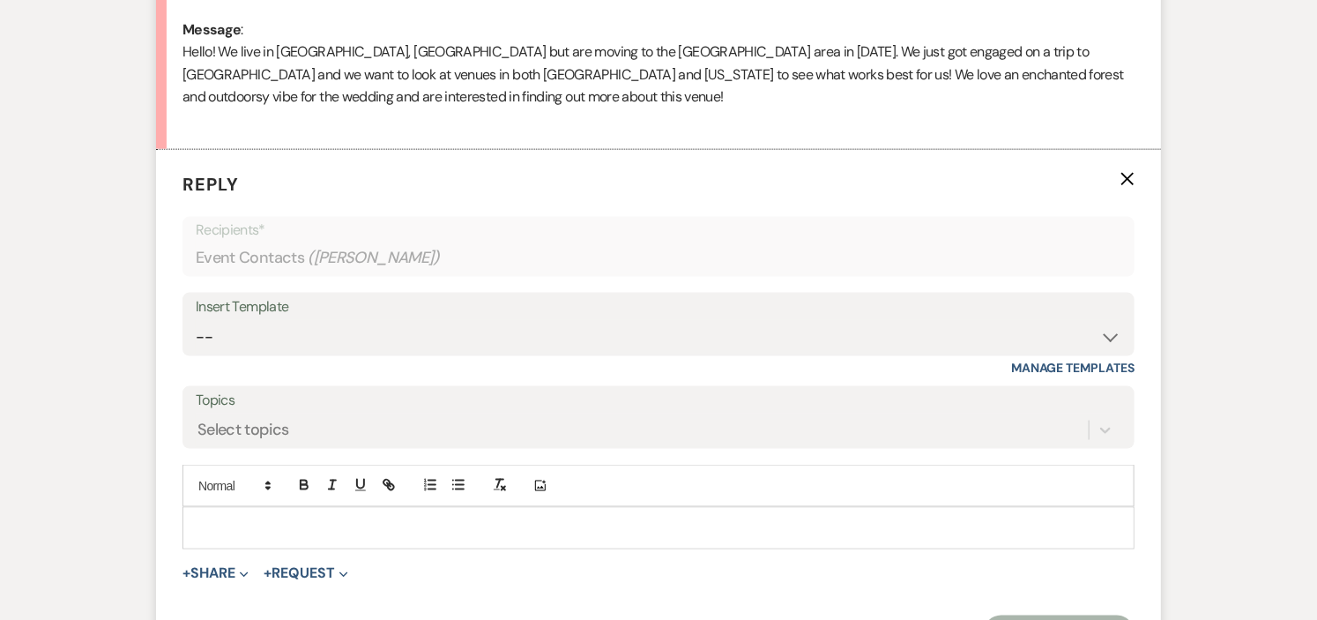
scroll to position [1021, 0]
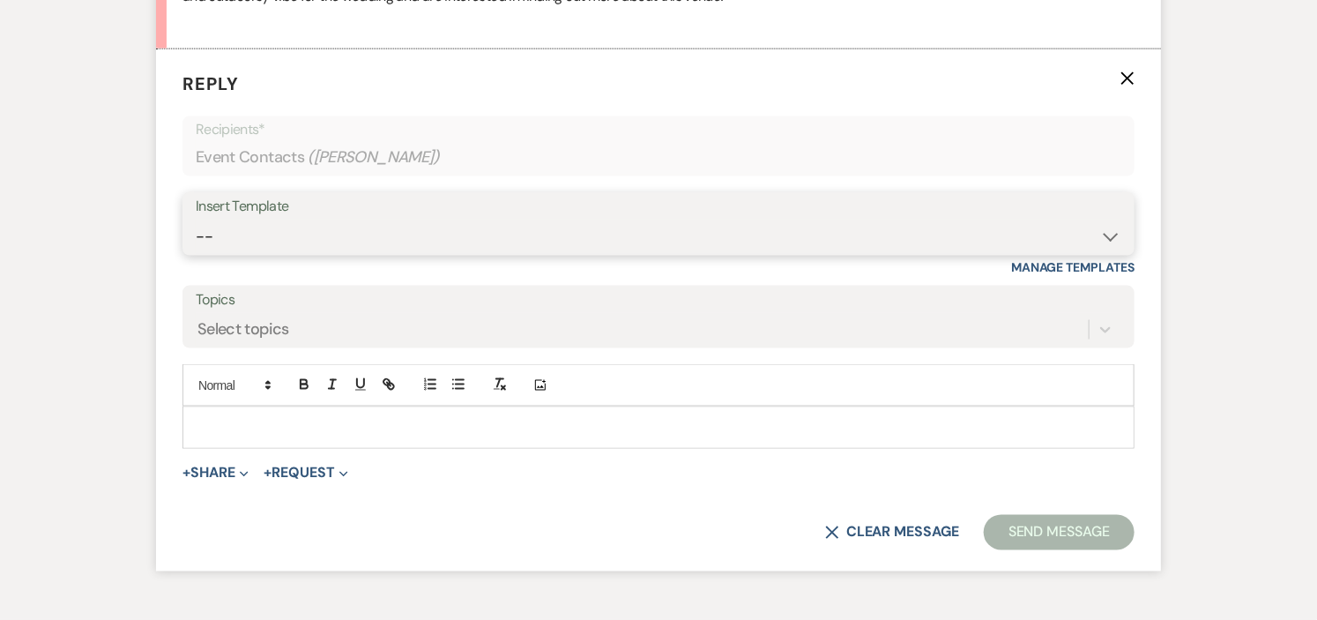
click at [1106, 238] on select "-- Weven Planning Portal Introduction (Booked Events) Initial Inquiry Response …" at bounding box center [659, 237] width 926 height 34
select select "600"
click at [196, 220] on select "-- Weven Planning Portal Introduction (Booked Events) Initial Inquiry Response …" at bounding box center [659, 237] width 926 height 34
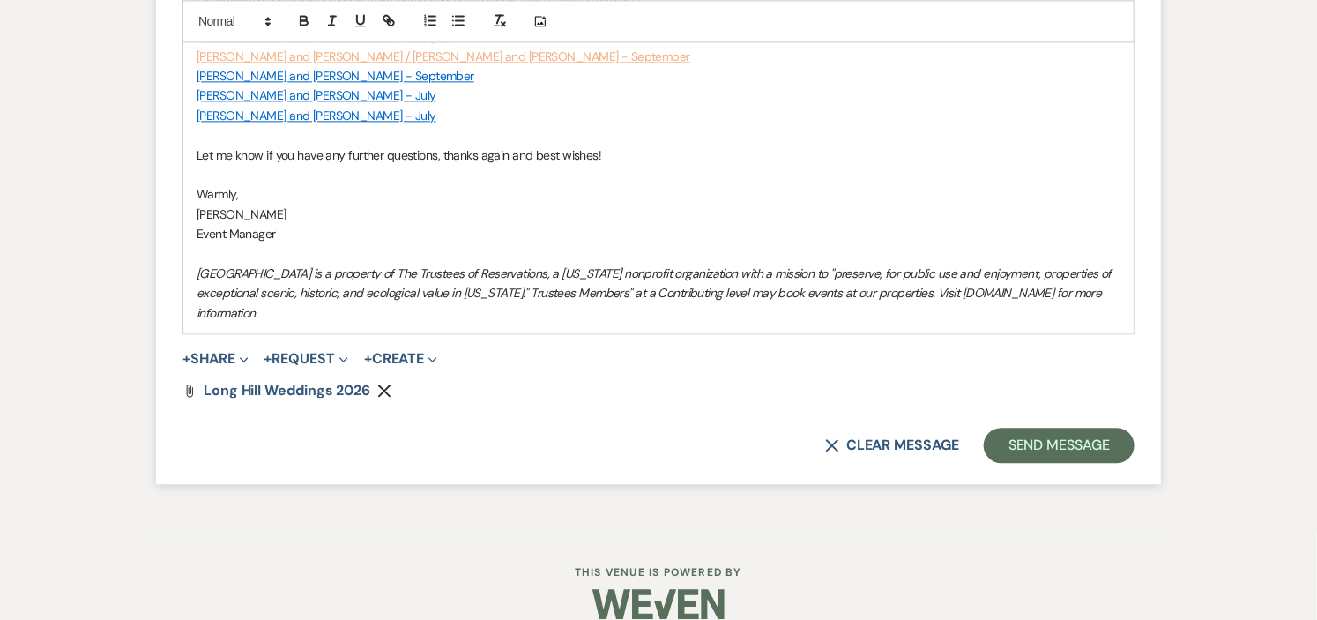
scroll to position [1832, 0]
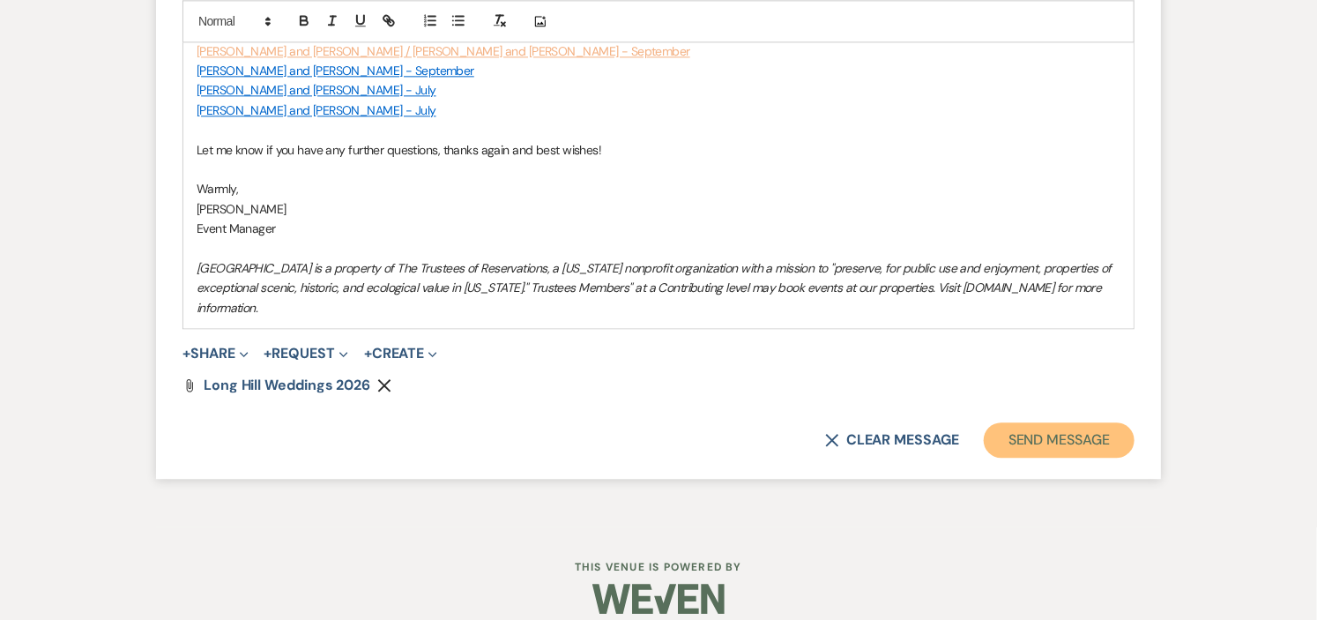
click at [1040, 423] on button "Send Message" at bounding box center [1059, 439] width 151 height 35
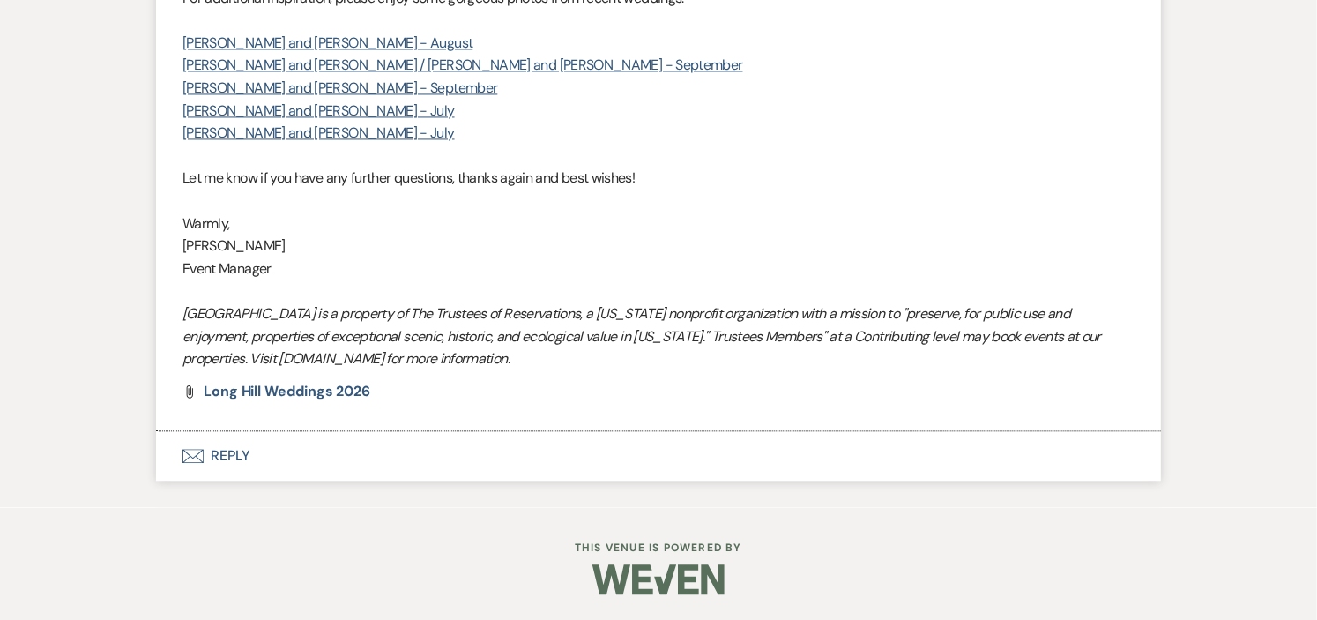
scroll to position [0, 0]
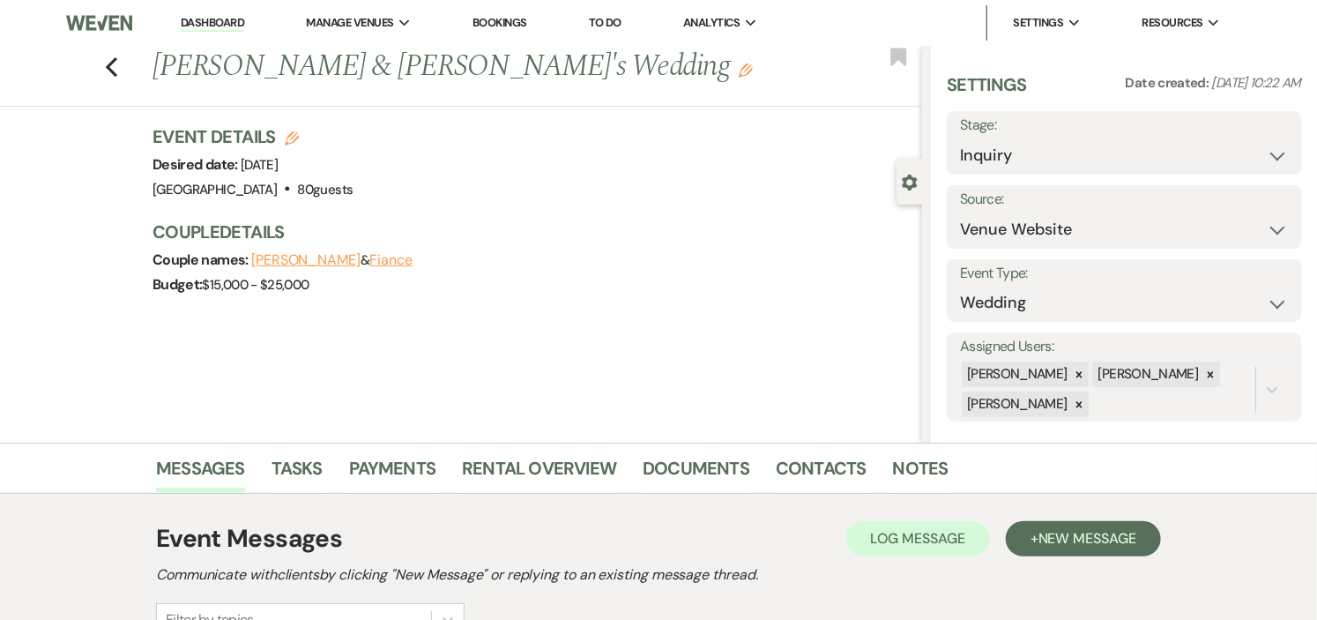
click at [198, 19] on link "Dashboard" at bounding box center [212, 23] width 63 height 17
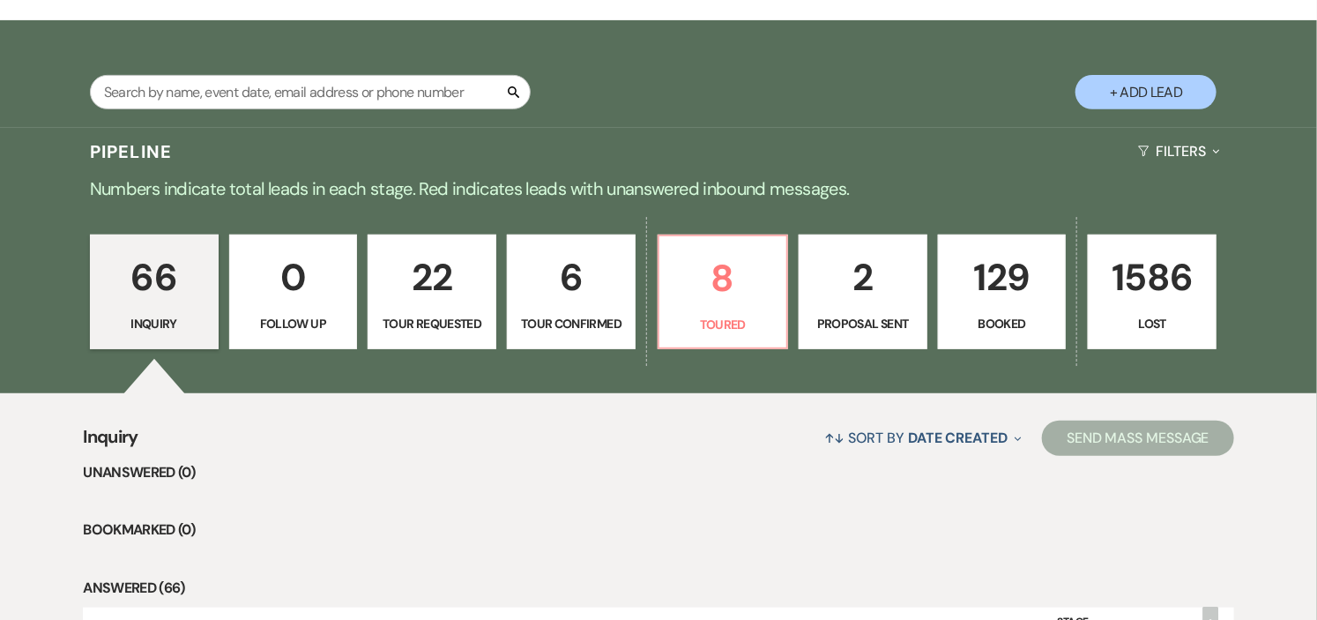
scroll to position [294, 0]
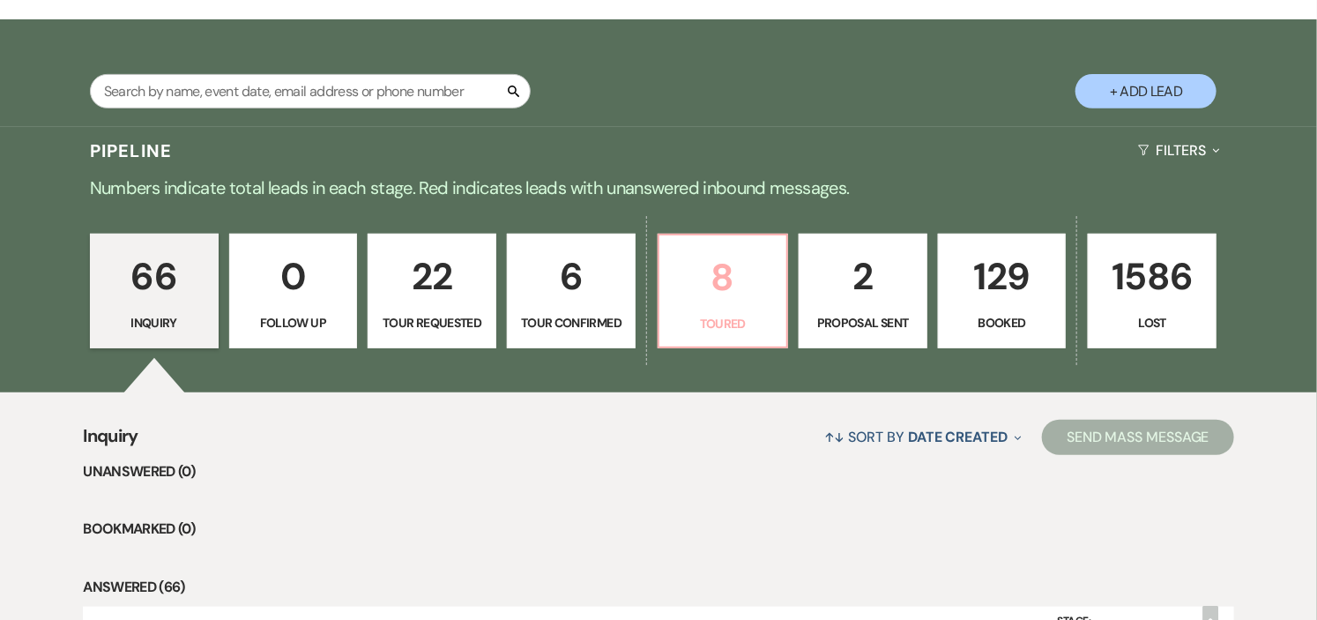
click at [688, 296] on p "8" at bounding box center [723, 277] width 106 height 59
select select "5"
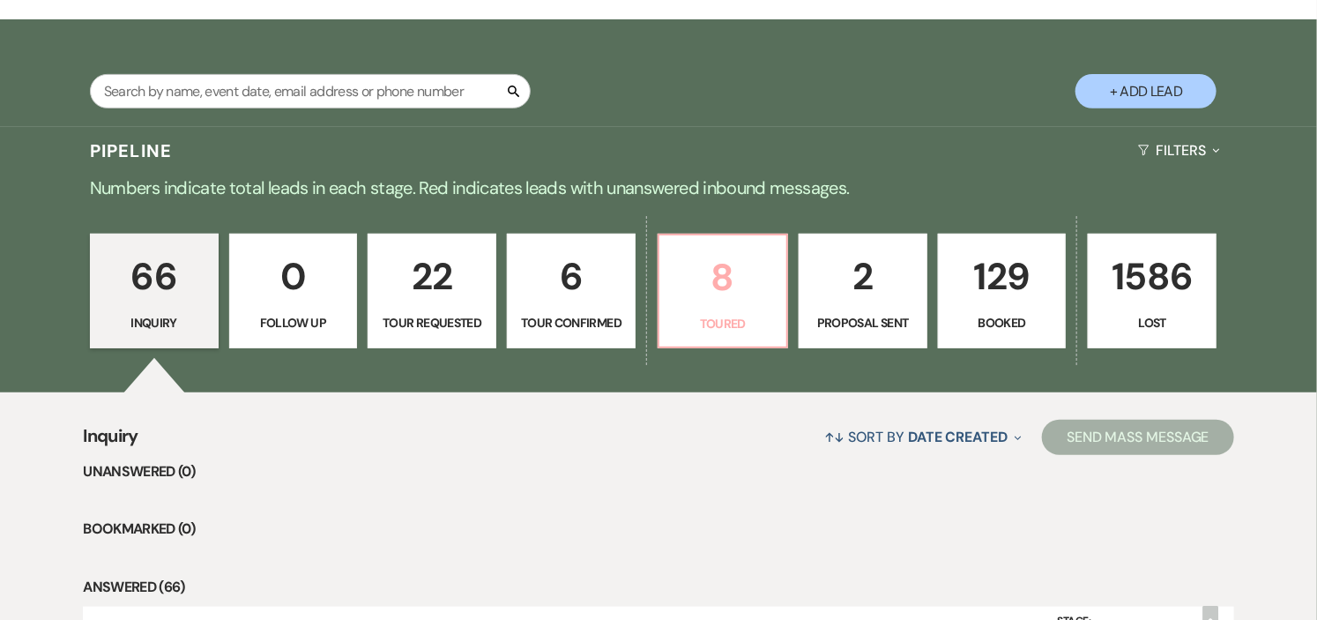
select select "5"
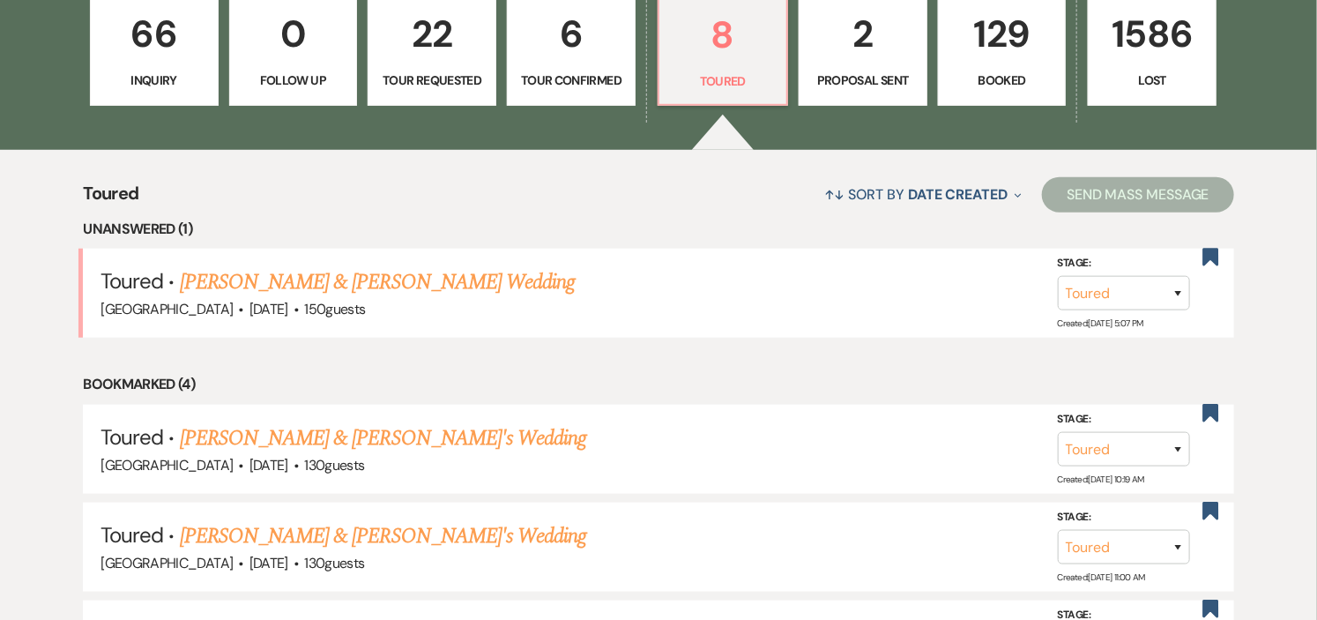
scroll to position [587, 0]
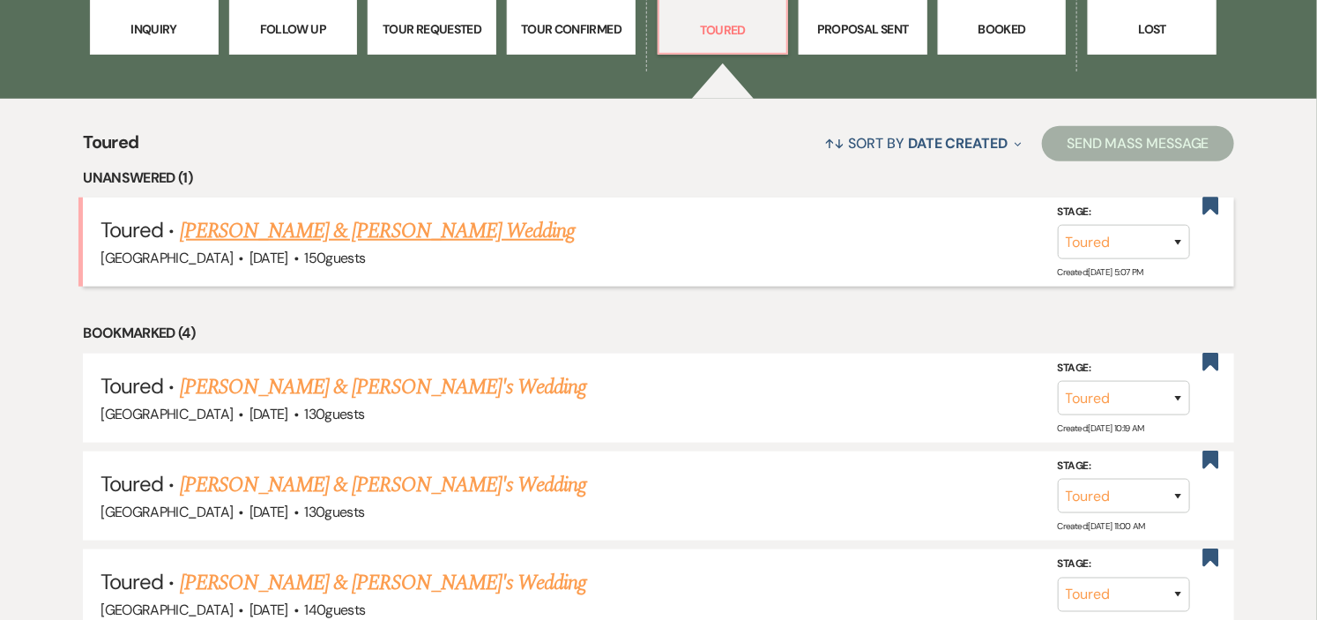
click at [430, 223] on link "[PERSON_NAME] & [PERSON_NAME] Wedding" at bounding box center [377, 231] width 395 height 32
select select "5"
select select "1"
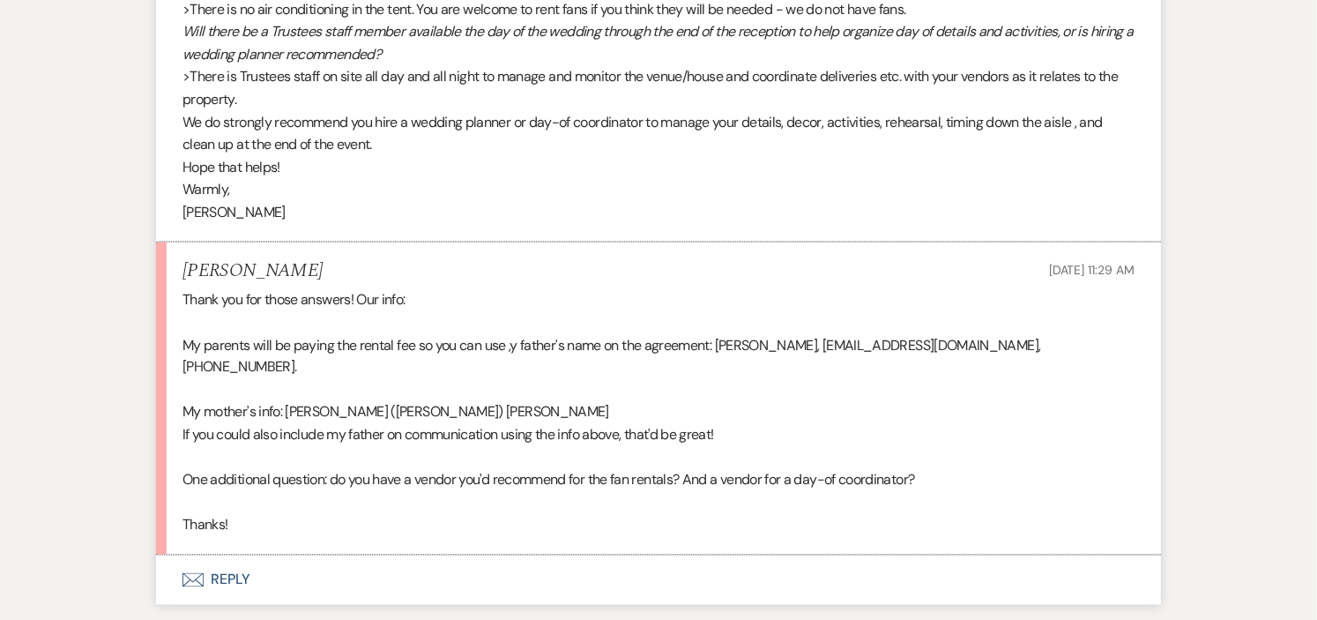
scroll to position [4228, 0]
